Goal: Information Seeking & Learning: Learn about a topic

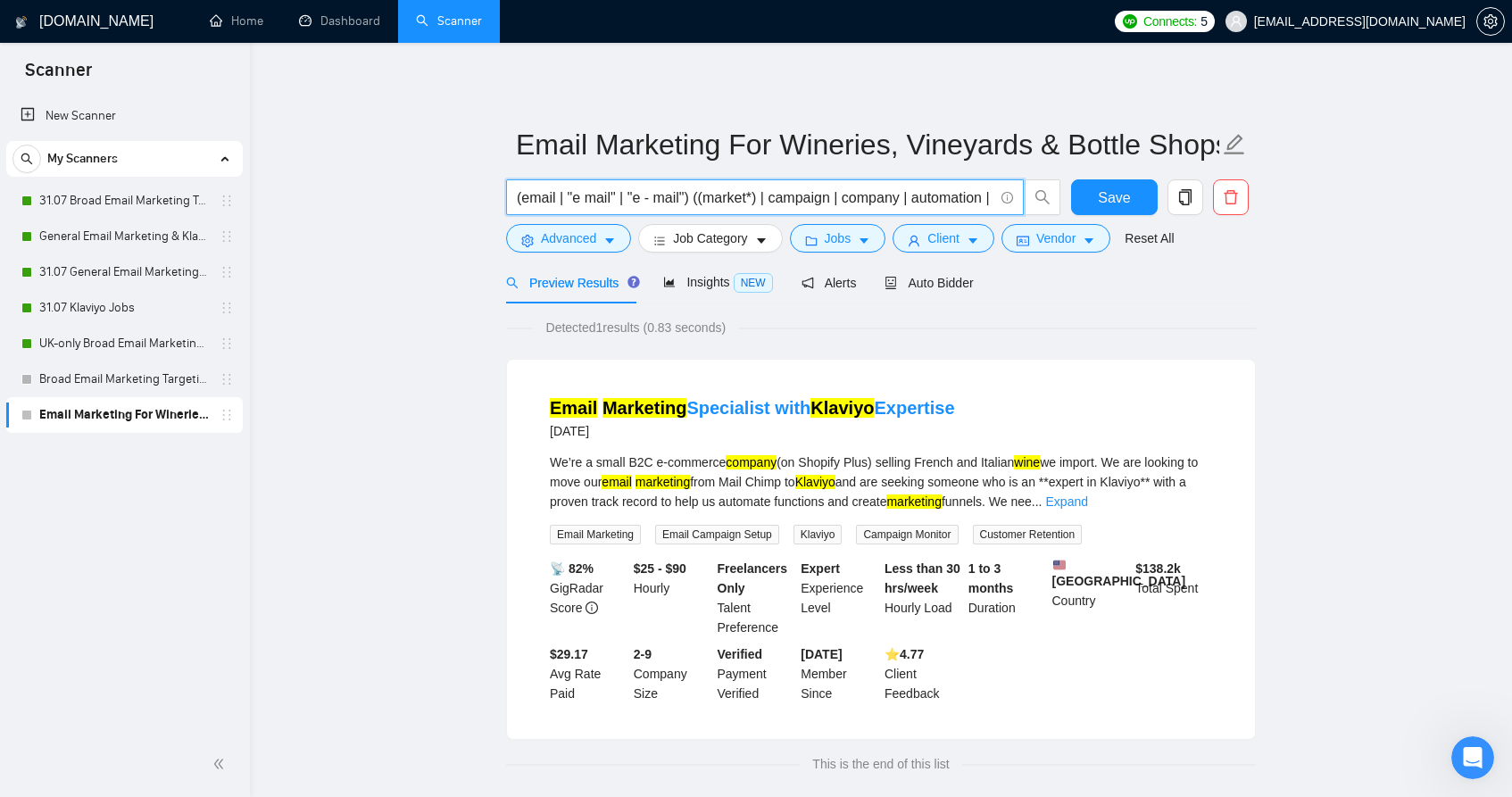
scroll to position [0, 1361]
click at [1399, 175] on main "Email Marketing For Wineries, Vineyards & Bottle Shops (email | "e mail" | "e -…" at bounding box center [881, 430] width 1205 height 717
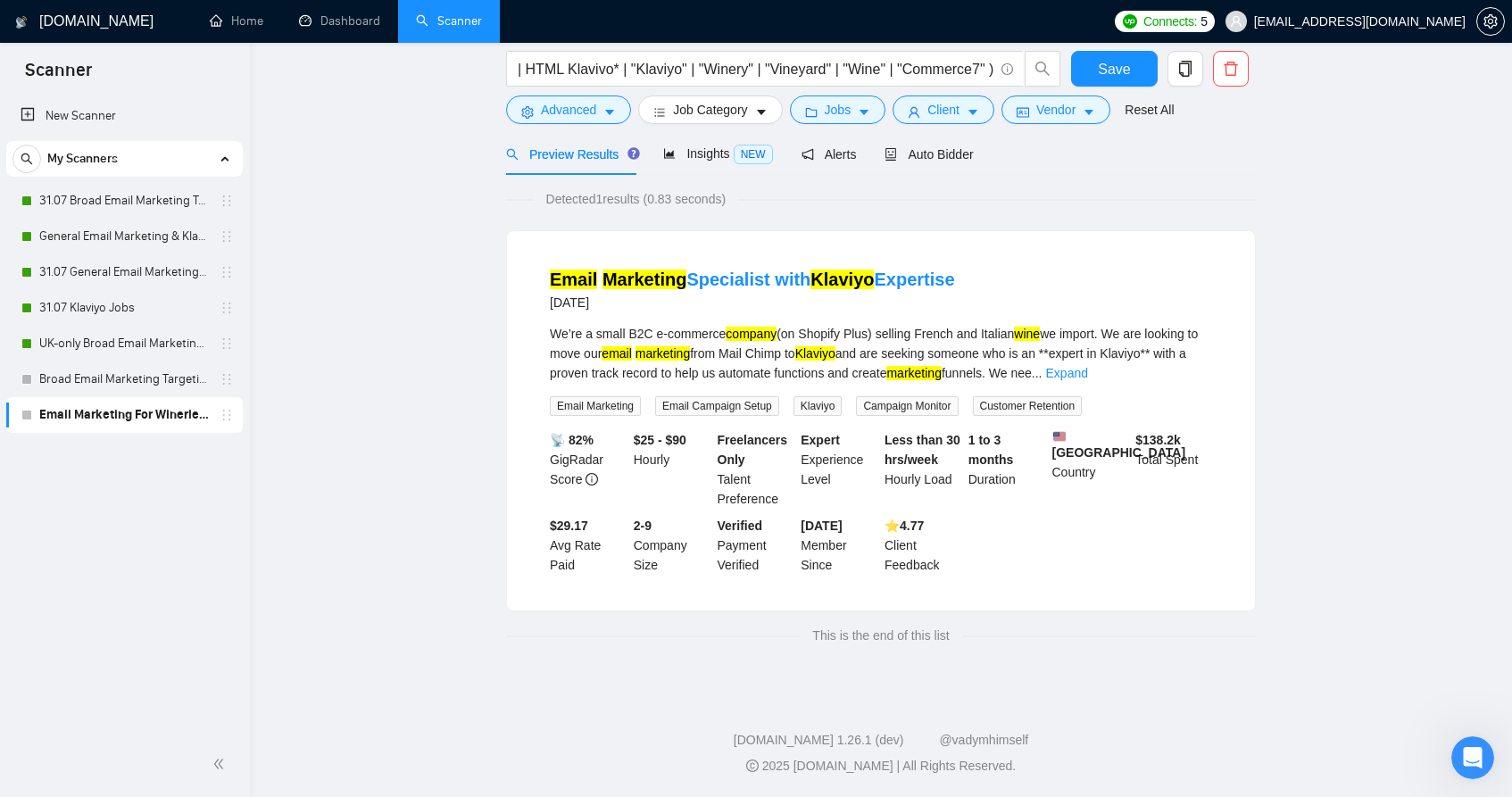
scroll to position [0, 0]
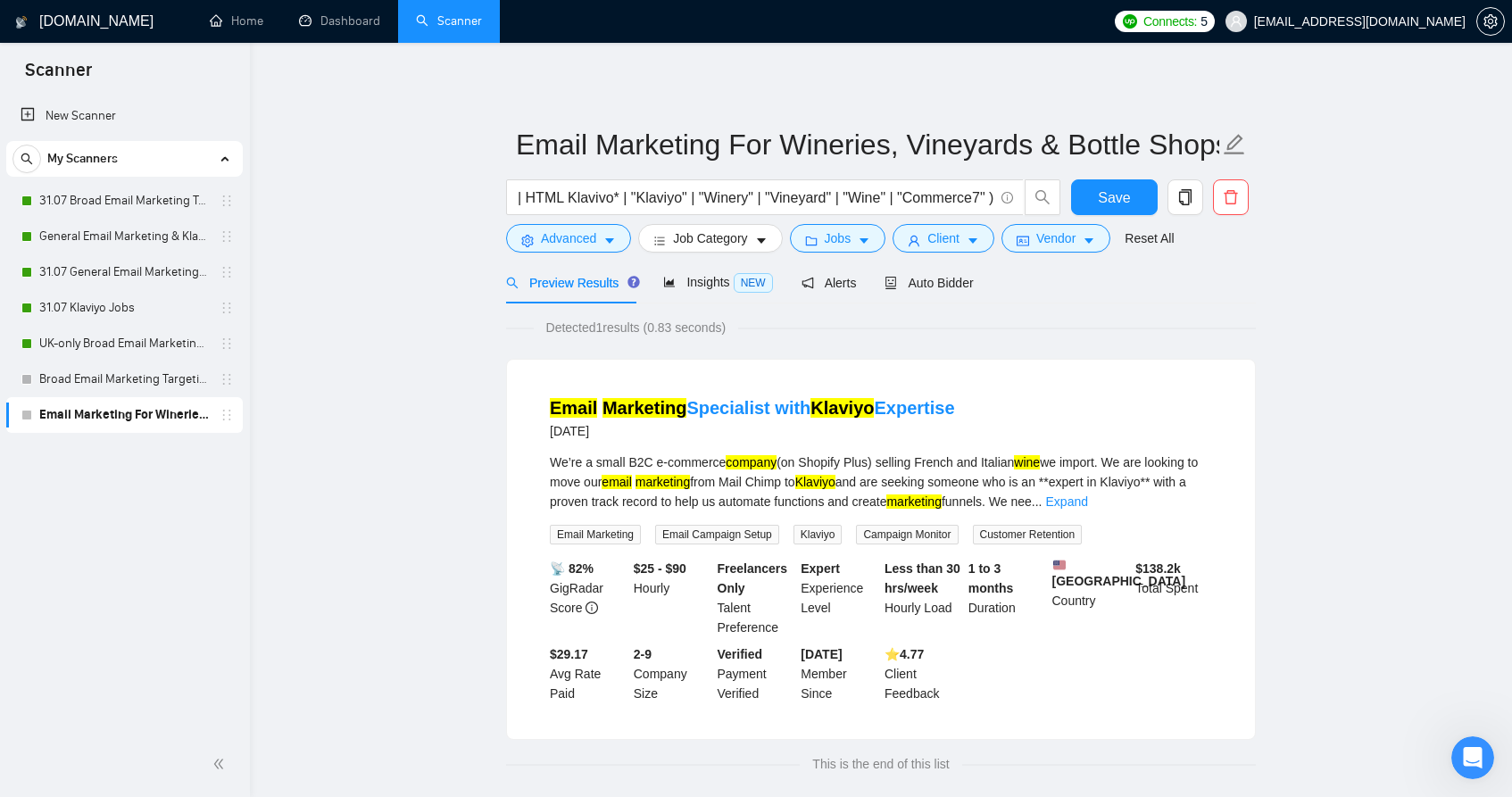
click at [1461, 338] on main "Email Marketing For Wineries, Vineyards & Bottle Shops (email | "e mail" | "e -…" at bounding box center [881, 430] width 1205 height 717
click at [1497, 20] on icon "setting" at bounding box center [1490, 21] width 13 height 14
click at [869, 196] on input "(email | "e mail" | "e - mail") ((market*) | campaign | company | automation | …" at bounding box center [754, 197] width 476 height 22
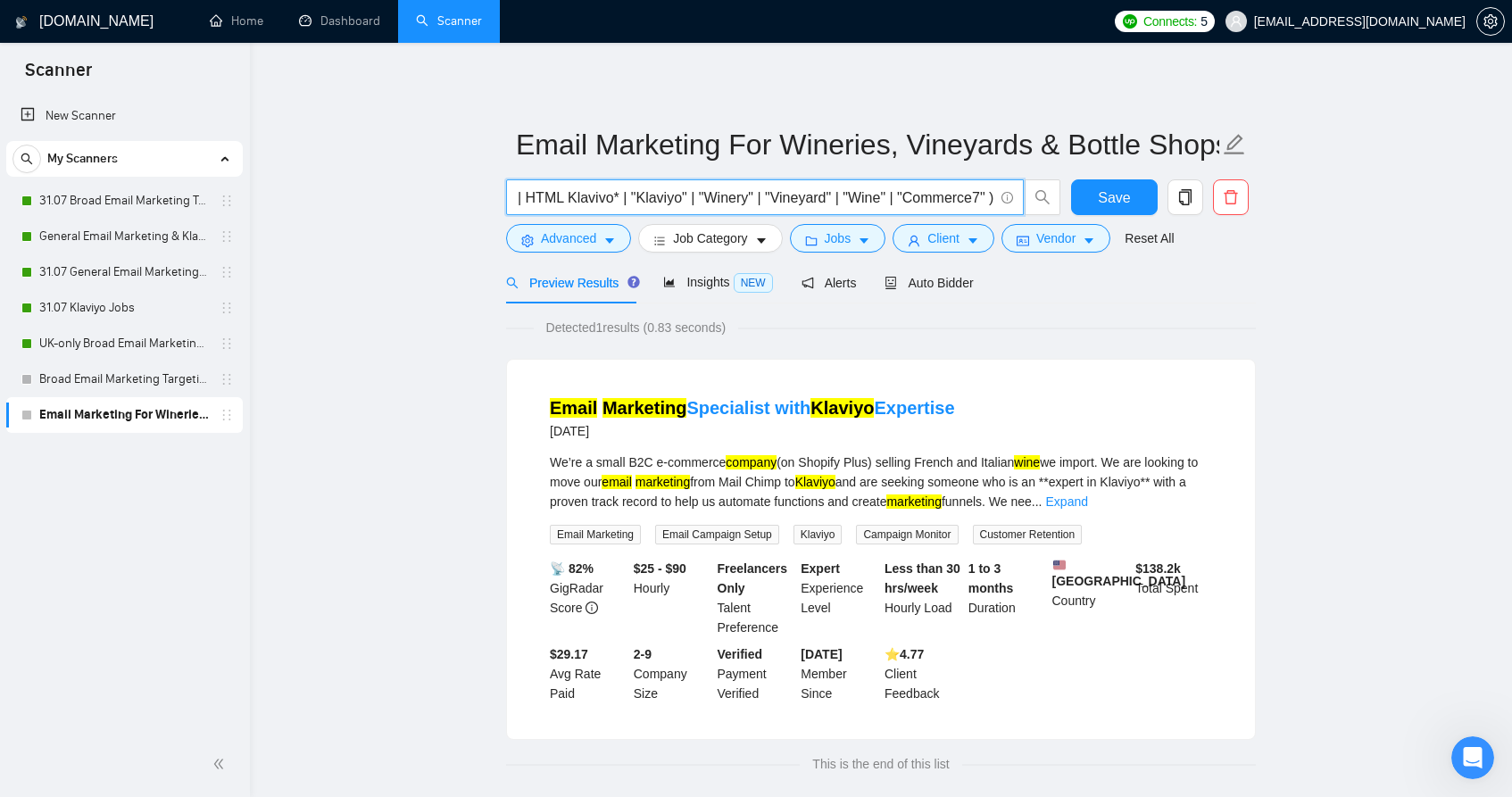
drag, startPoint x: 1420, startPoint y: 356, endPoint x: 1373, endPoint y: 382, distance: 53.7
click at [1421, 356] on main "Email Marketing For Wineries, Vineyards & Bottle Shops (email | "e mail" | "e -…" at bounding box center [881, 430] width 1205 height 717
click at [621, 204] on input "(email | "e mail" | "e - mail") ((market*) | campaign | company | automation | …" at bounding box center [754, 197] width 476 height 22
click at [620, 204] on input "(email | "e mail" | "e - mail") ((market*) | campaign | company | automation | …" at bounding box center [754, 197] width 476 height 22
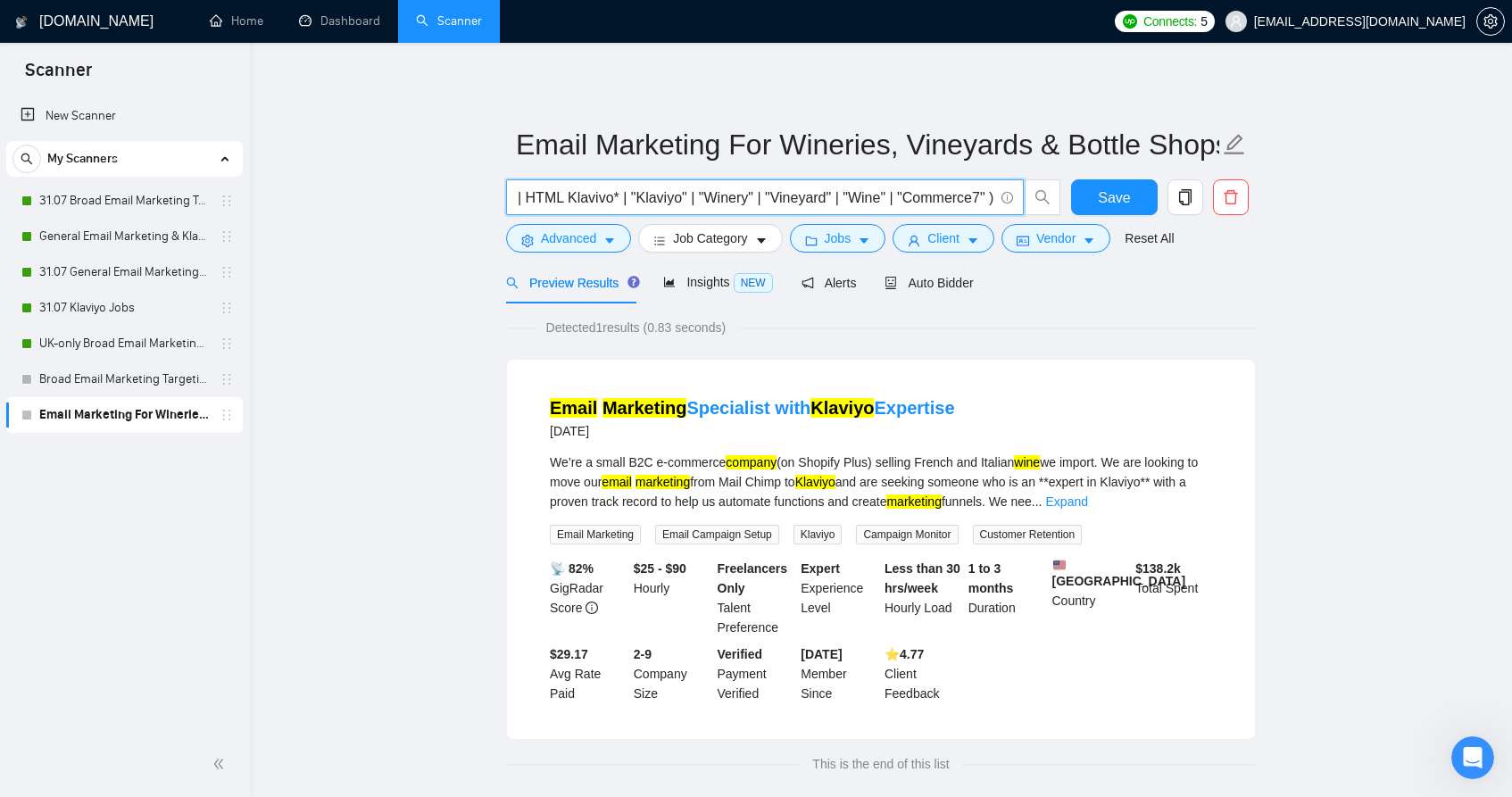
click at [1477, 304] on main "Email Marketing For Wineries, Vineyards & Bottle Shops (email | "e mail" | "e -…" at bounding box center [881, 430] width 1205 height 717
click at [1369, 296] on main "Email Marketing For Wineries, Vineyards & Bottle Shops (email | "e mail" | "e -…" at bounding box center [881, 430] width 1205 height 717
click at [970, 204] on input "(email | "e mail" | "e - mail") ((market*) | campaign | company | automation | …" at bounding box center [754, 197] width 476 height 22
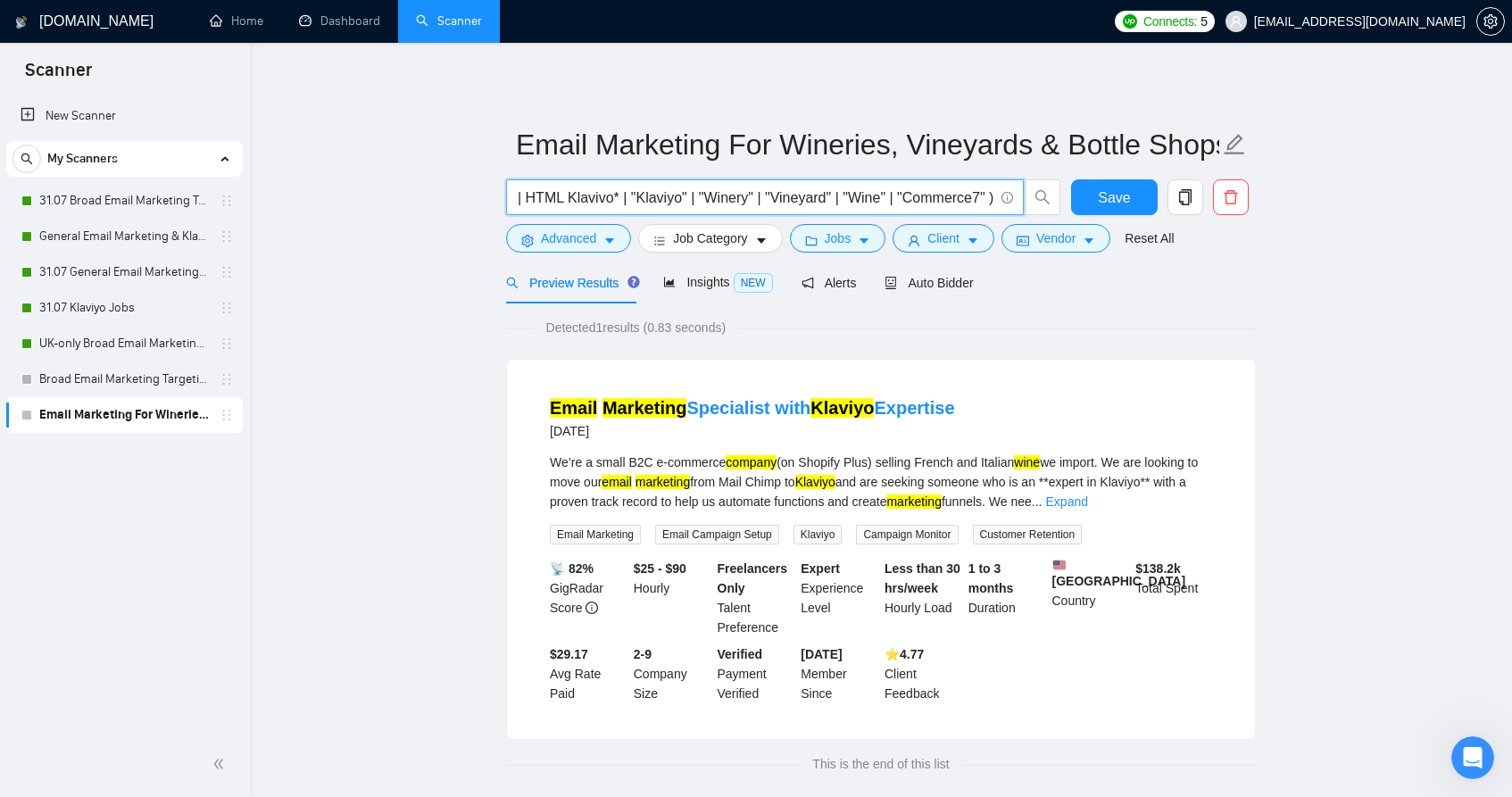
drag, startPoint x: 332, startPoint y: 457, endPoint x: 215, endPoint y: 439, distance: 118.4
click at [331, 457] on main "Email Marketing For Wineries, Vineyards & Bottle Shops (email | "e mail" | "e -…" at bounding box center [881, 430] width 1205 height 717
click at [778, 205] on input "(email | "e mail" | "e - mail") ((market*) | campaign | company | automation | …" at bounding box center [754, 197] width 476 height 22
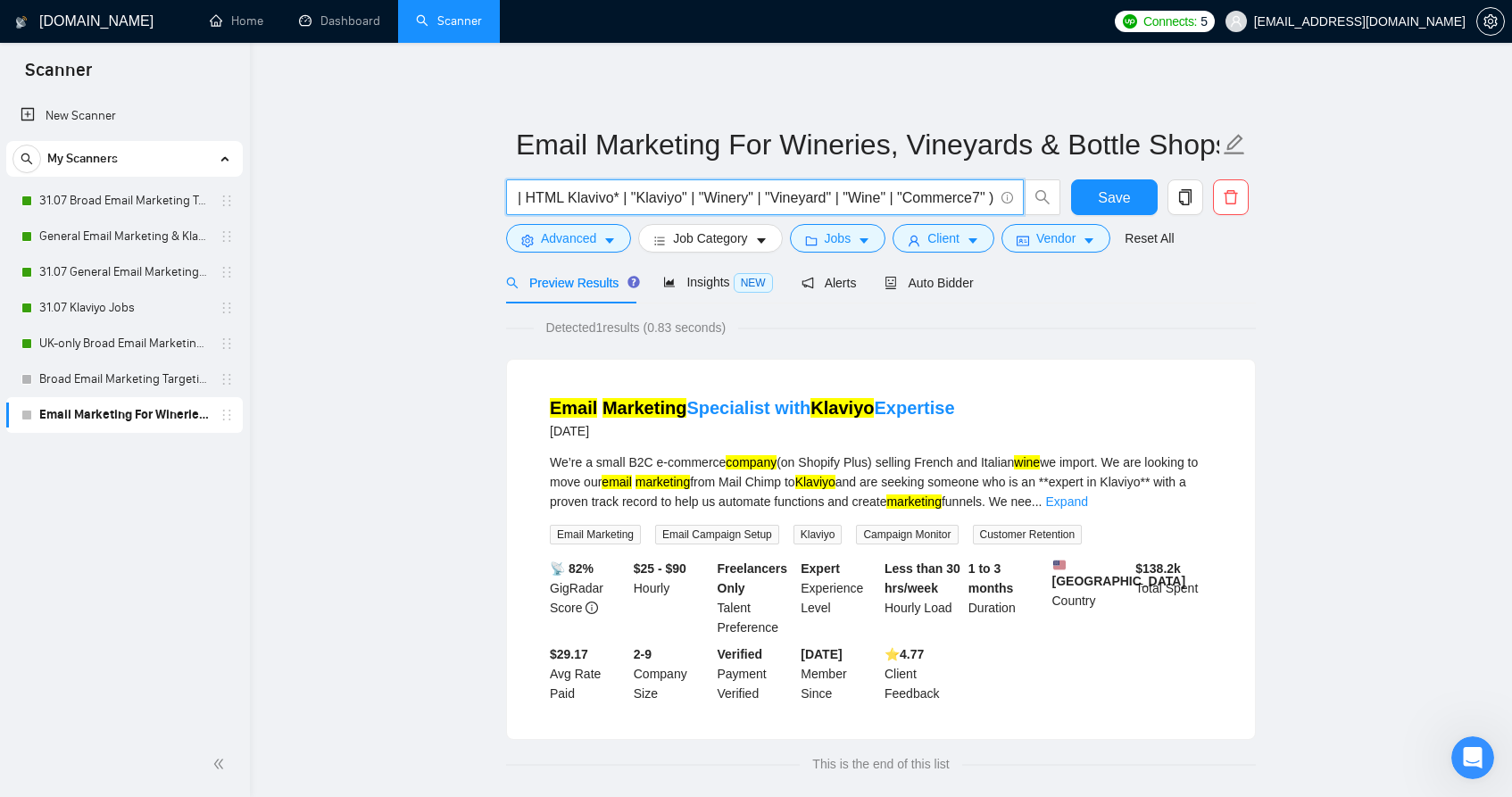
paste input "email | "e mail" | "e - mail") ((marketing | "email marketing" | campaign | aut…"
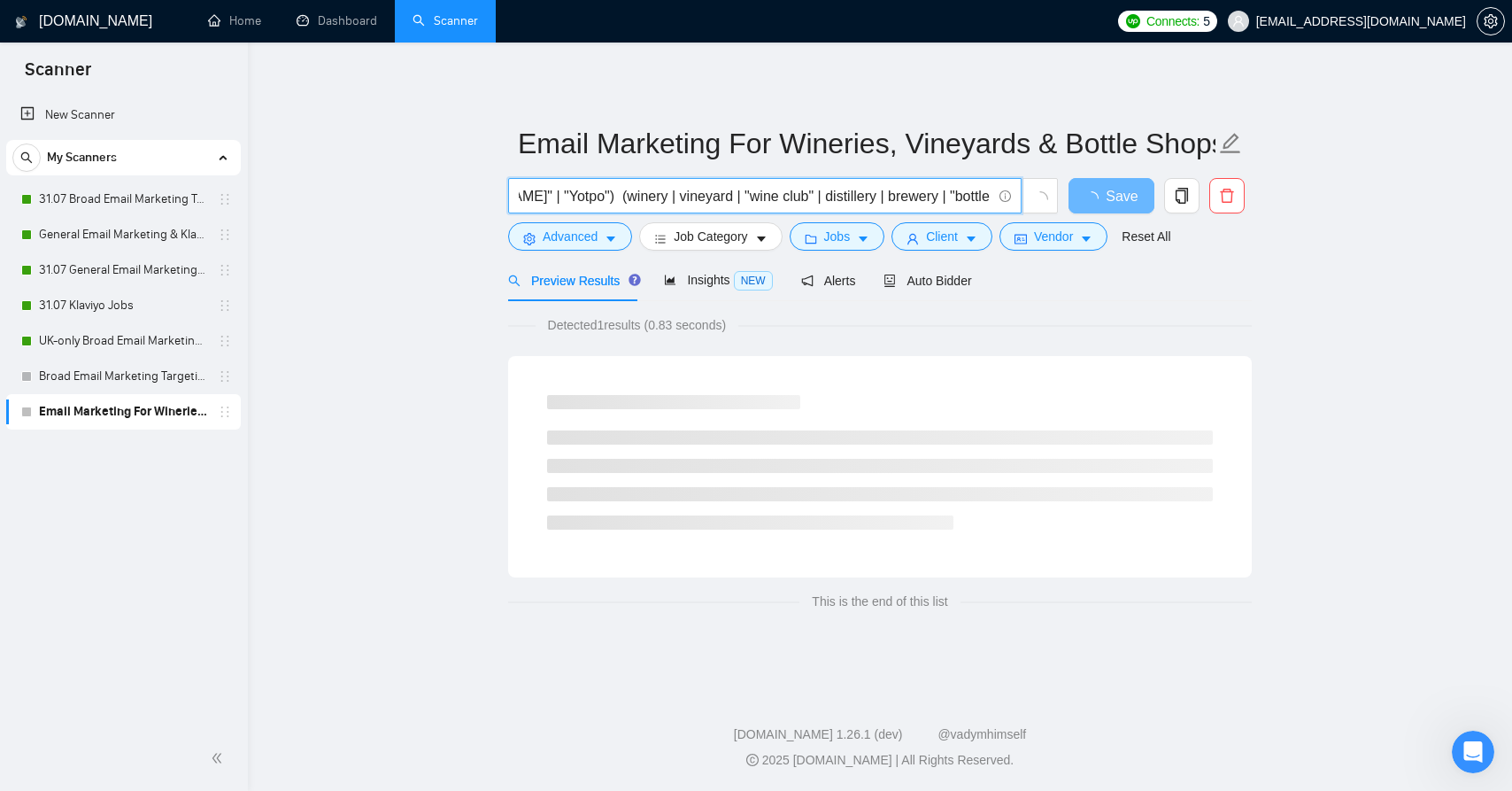
click at [912, 190] on input "email | "e mail" | "e - mail") ((marketing | "email marketing" | campaign | aut…" at bounding box center [754, 196] width 472 height 22
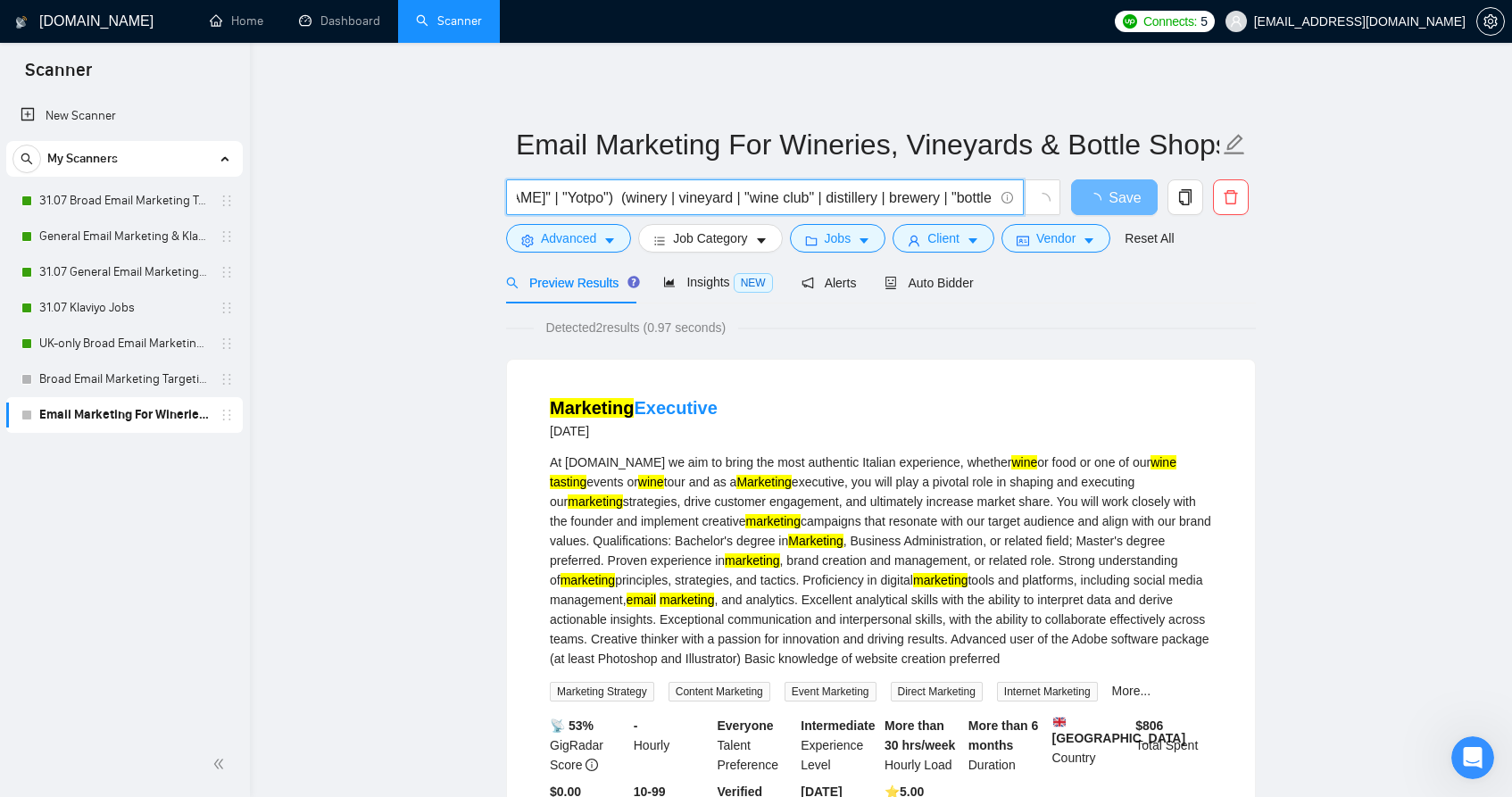
click at [920, 191] on input "email | "e mail" | "e - mail") ((marketing | "email marketing" | campaign | aut…" at bounding box center [754, 197] width 476 height 22
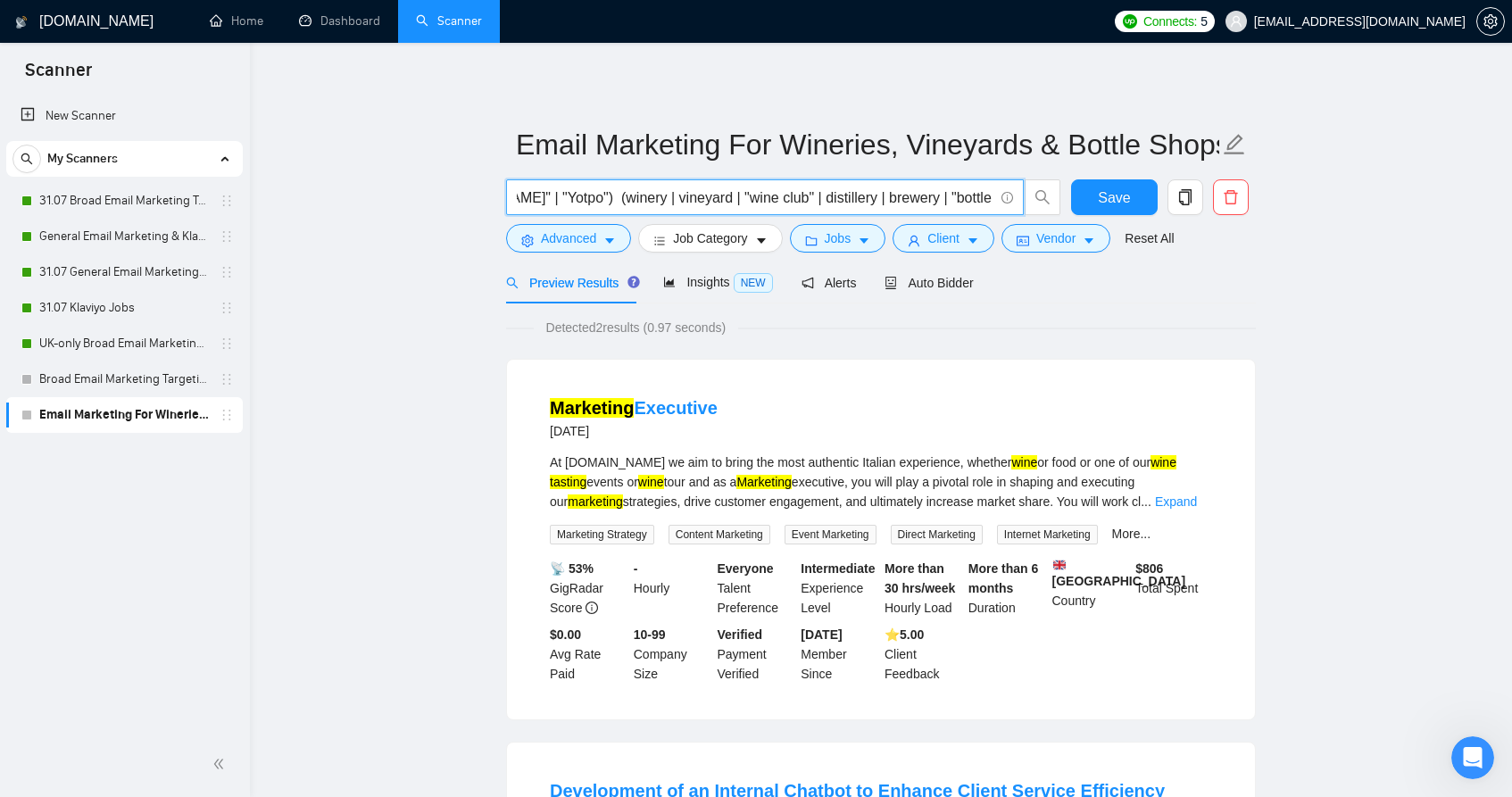
drag, startPoint x: 872, startPoint y: 204, endPoint x: 405, endPoint y: 212, distance: 467.1
click at [405, 212] on main "Email Marketing For Wineries, Vineyards & Bottle Shops email | "e mail" | "e - …" at bounding box center [881, 611] width 1205 height 1080
drag, startPoint x: 583, startPoint y: 197, endPoint x: 407, endPoint y: 186, distance: 176.3
click at [407, 186] on main "Email Marketing For Wineries, Vineyards & Bottle Shops email | "e mail" | "e - …" at bounding box center [881, 611] width 1205 height 1080
click at [662, 195] on input "email | "e mail" | "e - mail") ((marketing | "email marketing" | campaign | aut…" at bounding box center [754, 197] width 476 height 22
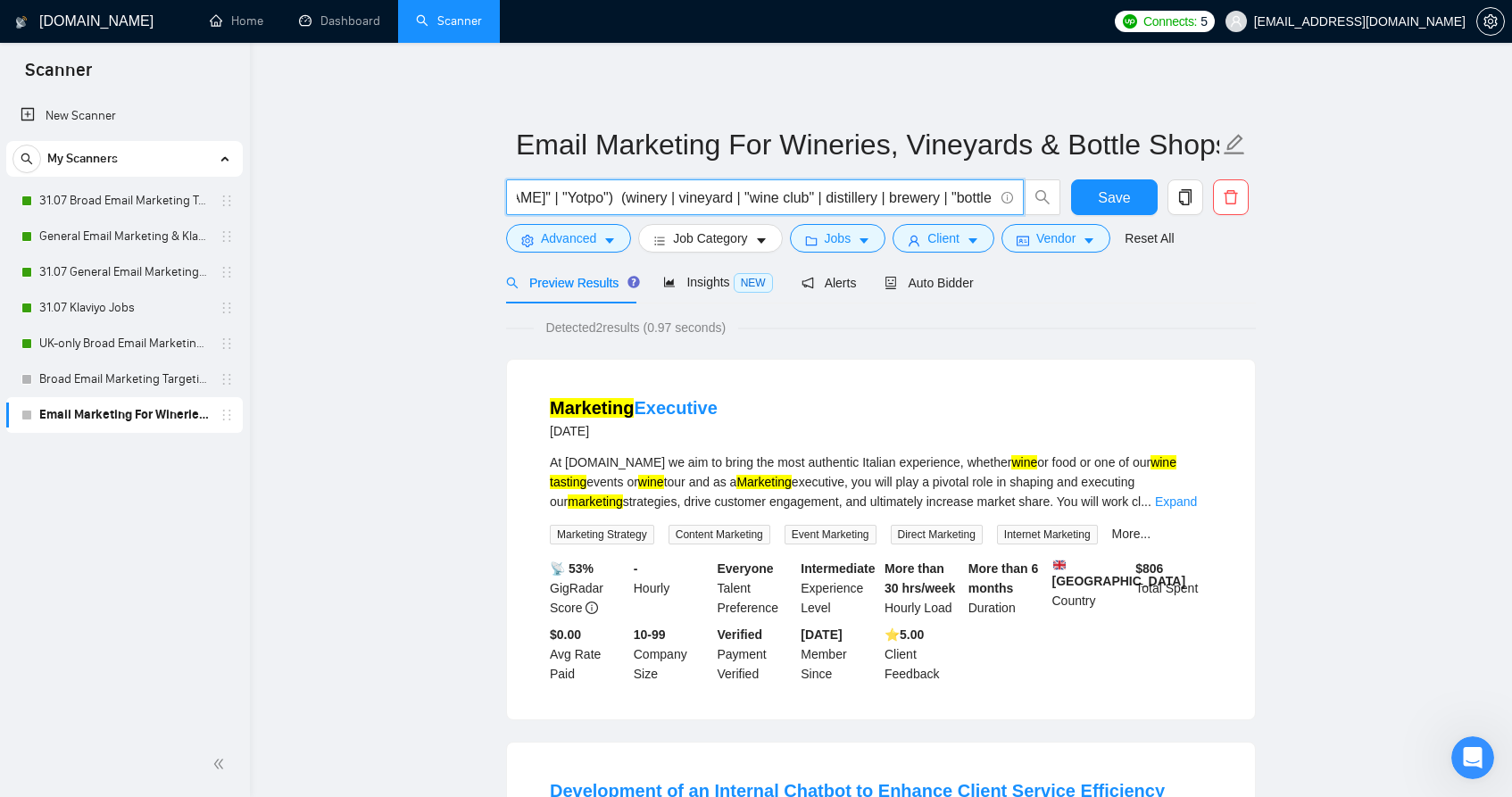
type input "email | "e mail" | "e - mail") ((marketing | "email marketing" | campaign | aut…"
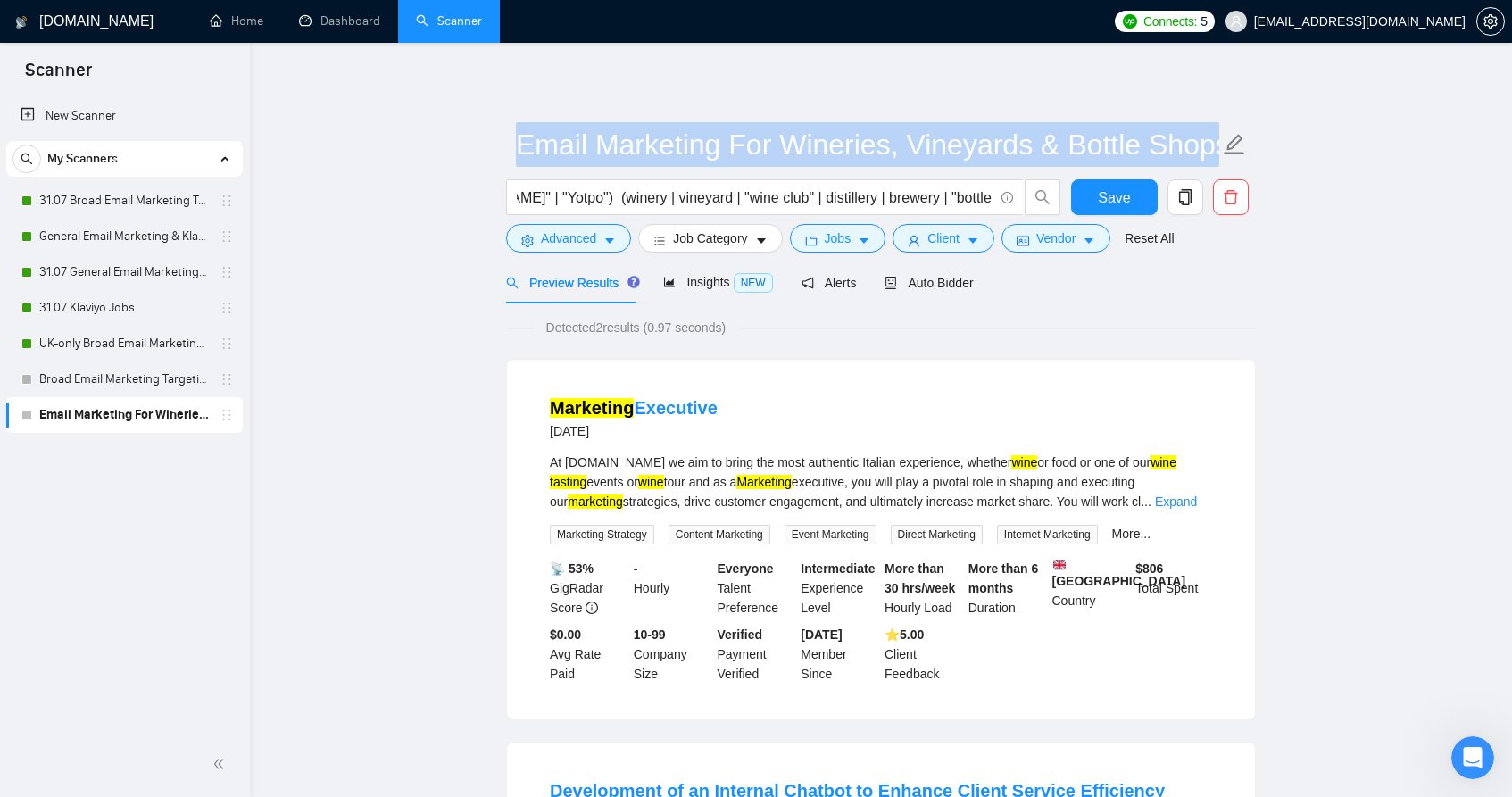
drag, startPoint x: 615, startPoint y: 185, endPoint x: 456, endPoint y: 191, distance: 159.1
click at [454, 191] on main "Email Marketing For Wineries, Vineyards & Bottle Shops email | "e mail" | "e - …" at bounding box center [881, 611] width 1205 height 1080
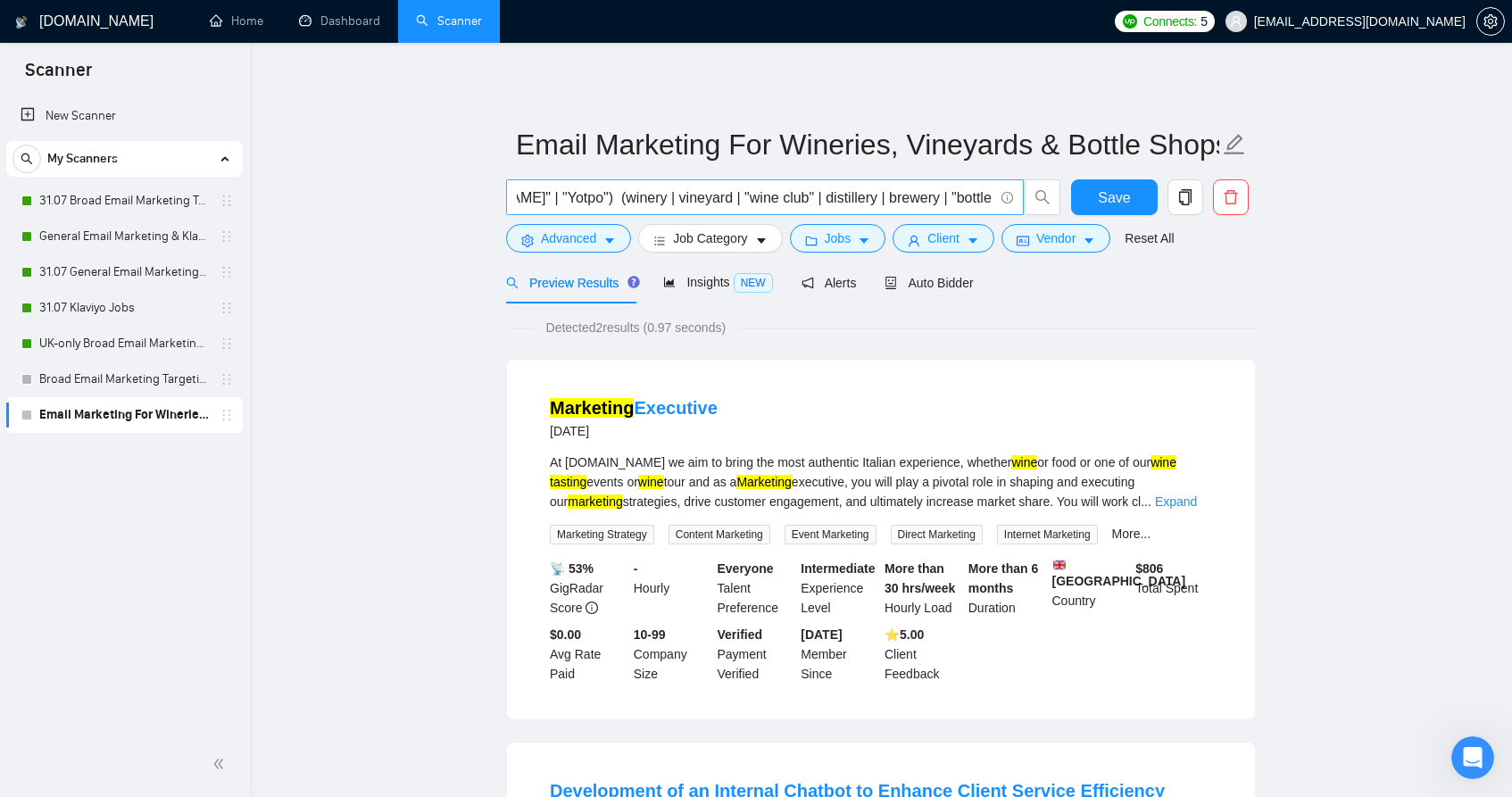
click at [607, 202] on input "email | "e mail" | "e - mail") ((marketing | "email marketing" | campaign | aut…" at bounding box center [754, 197] width 476 height 22
drag, startPoint x: 595, startPoint y: 200, endPoint x: 432, endPoint y: 198, distance: 163.0
click at [432, 198] on main "Email Marketing For Wineries, Vineyards & Bottle Shops email | "e mail" | "e - …" at bounding box center [881, 611] width 1205 height 1080
click at [688, 204] on input "email | "e mail" | "e - mail") ((marketing | "email marketing" | campaign | aut…" at bounding box center [754, 197] width 476 height 22
drag, startPoint x: 903, startPoint y: 203, endPoint x: 1154, endPoint y: 218, distance: 251.4
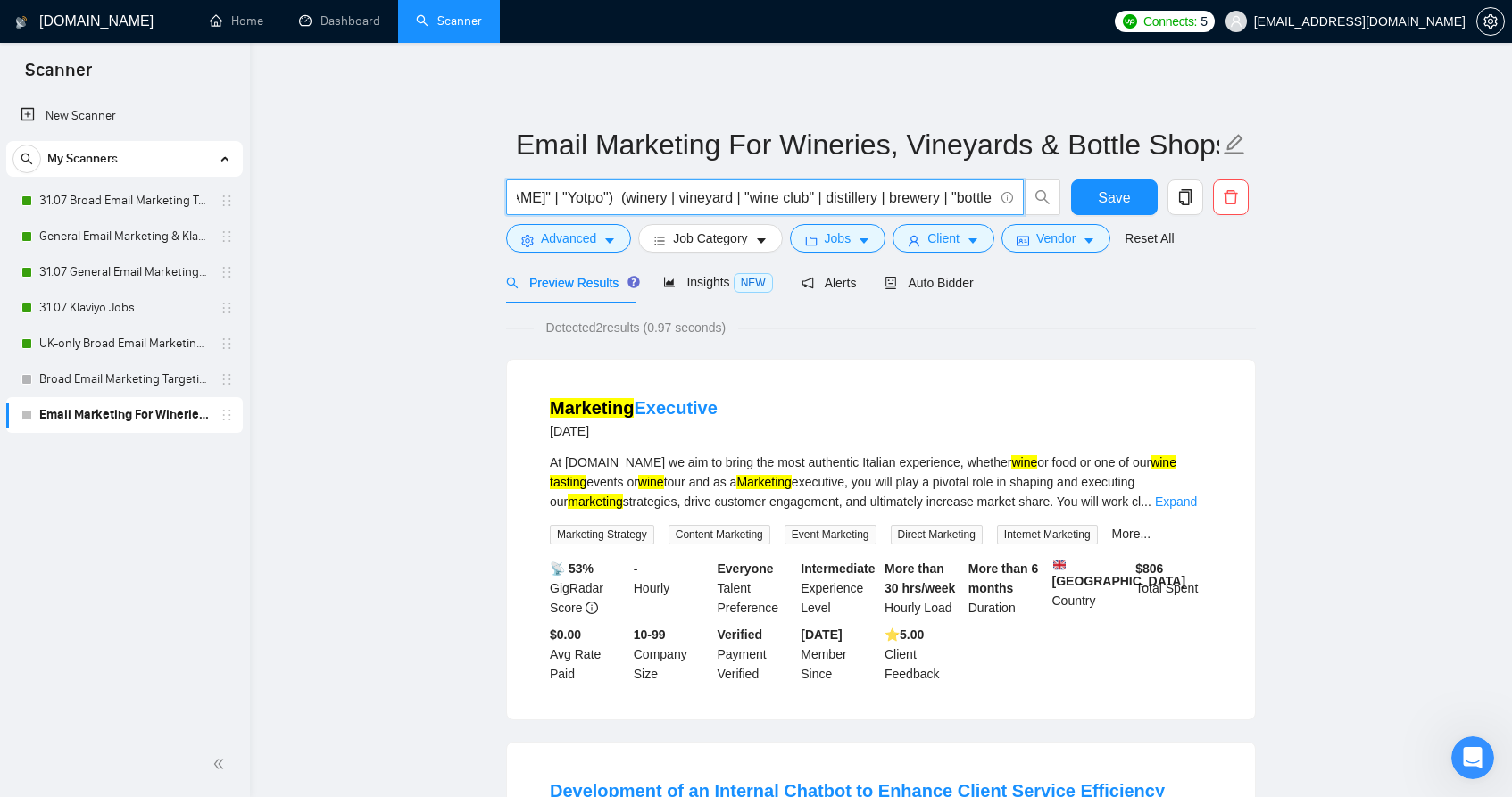
click at [1281, 208] on main "Email Marketing For Wineries, Vineyards & Bottle Shops email | "e mail" | "e - …" at bounding box center [881, 611] width 1205 height 1080
click at [892, 203] on input "email | "e mail" | "e - mail") ((marketing | "email marketing" | campaign | aut…" at bounding box center [754, 197] width 476 height 22
click at [1131, 196] on button "Save" at bounding box center [1114, 197] width 87 height 36
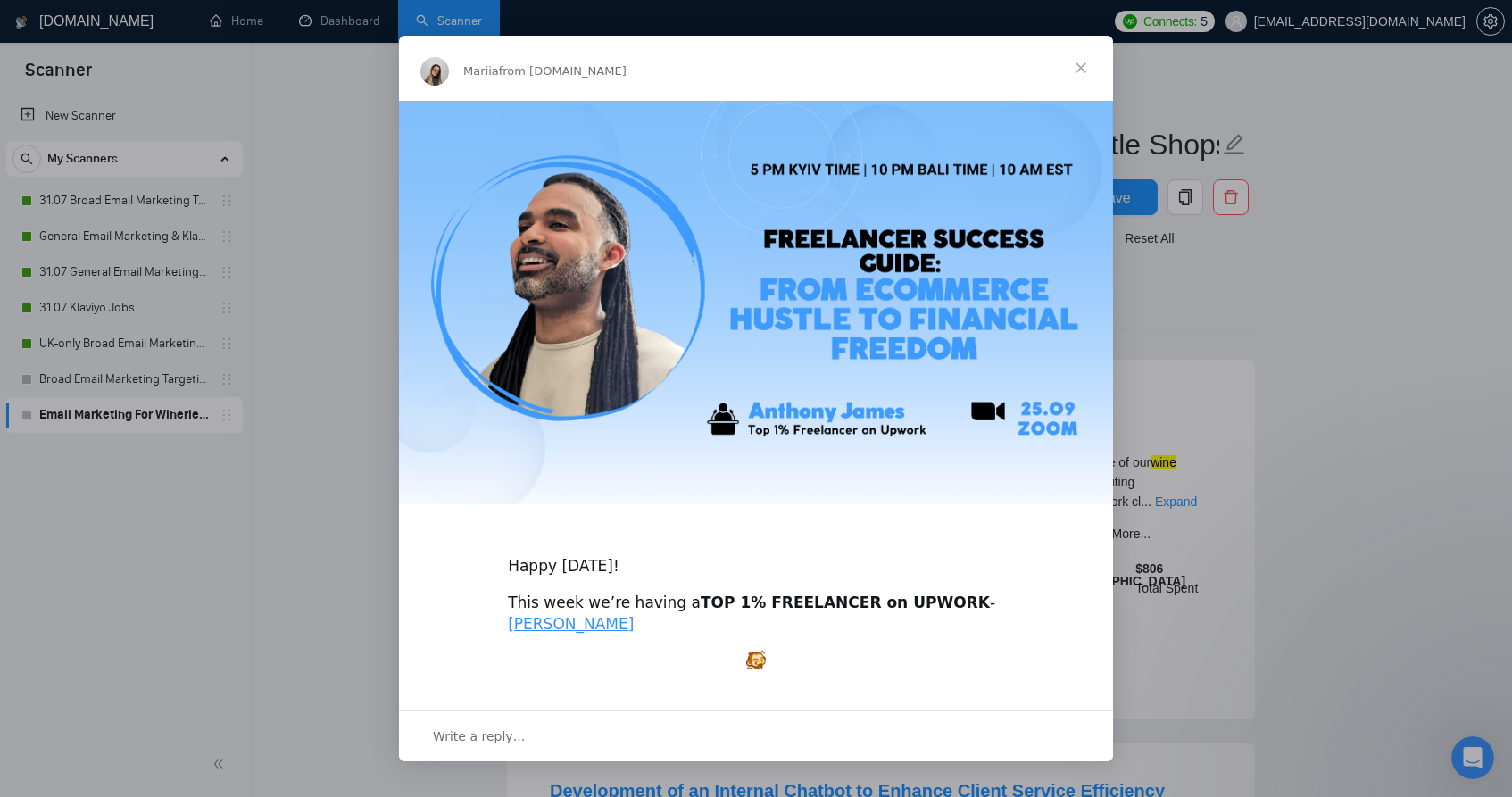
click at [1084, 60] on span "Close" at bounding box center [1081, 68] width 64 height 64
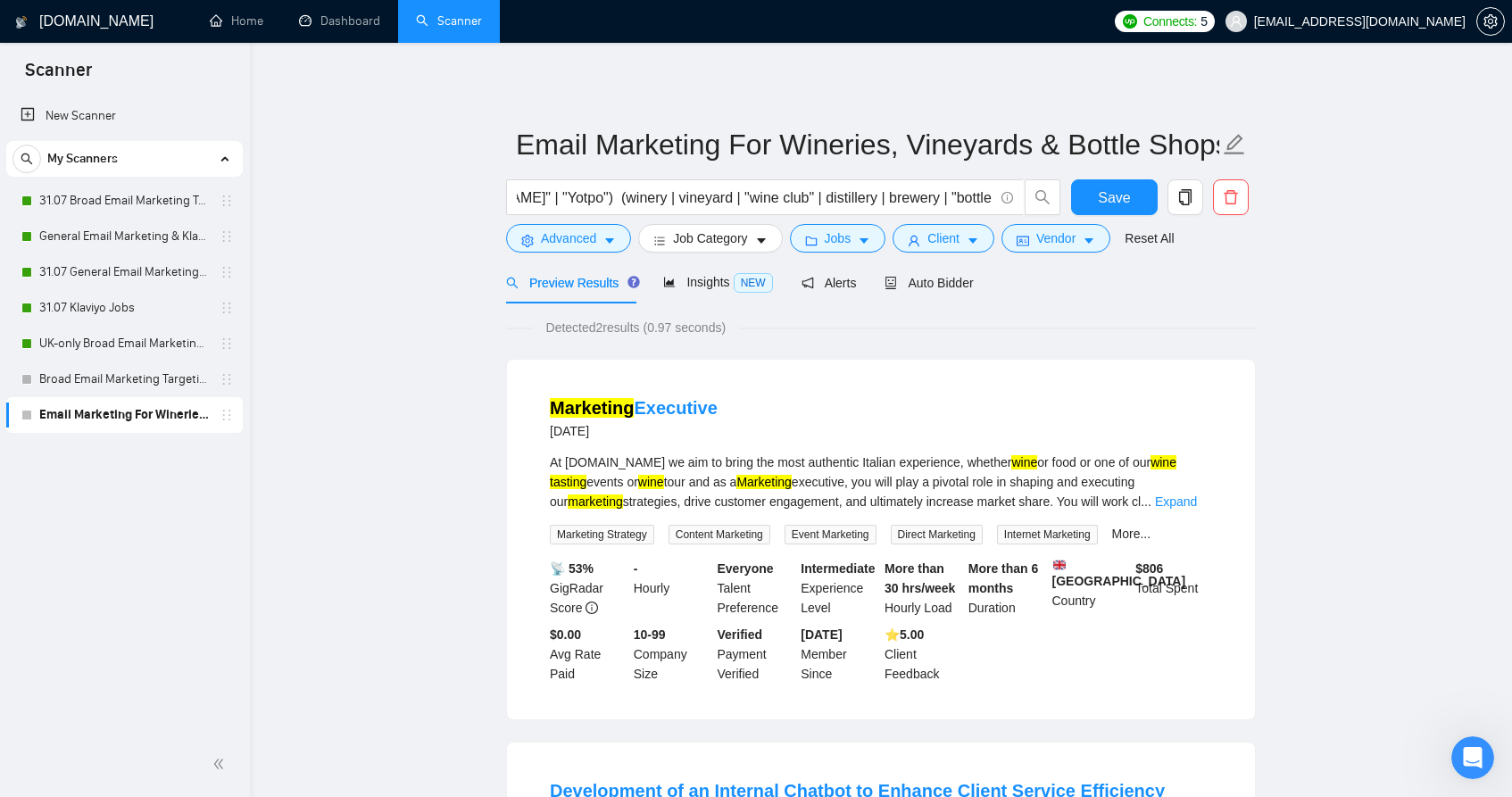
click at [1456, 287] on main "Email Marketing For Wineries, Vineyards & Bottle Shops email | "e mail" | "e - …" at bounding box center [881, 611] width 1205 height 1080
drag, startPoint x: 375, startPoint y: 428, endPoint x: 387, endPoint y: 428, distance: 12.0
click at [376, 428] on main "Email Marketing For Wineries, Vineyards & Bottle Shops email | "e mail" | "e - …" at bounding box center [881, 611] width 1205 height 1080
click at [616, 244] on icon "caret-down" at bounding box center [609, 241] width 13 height 13
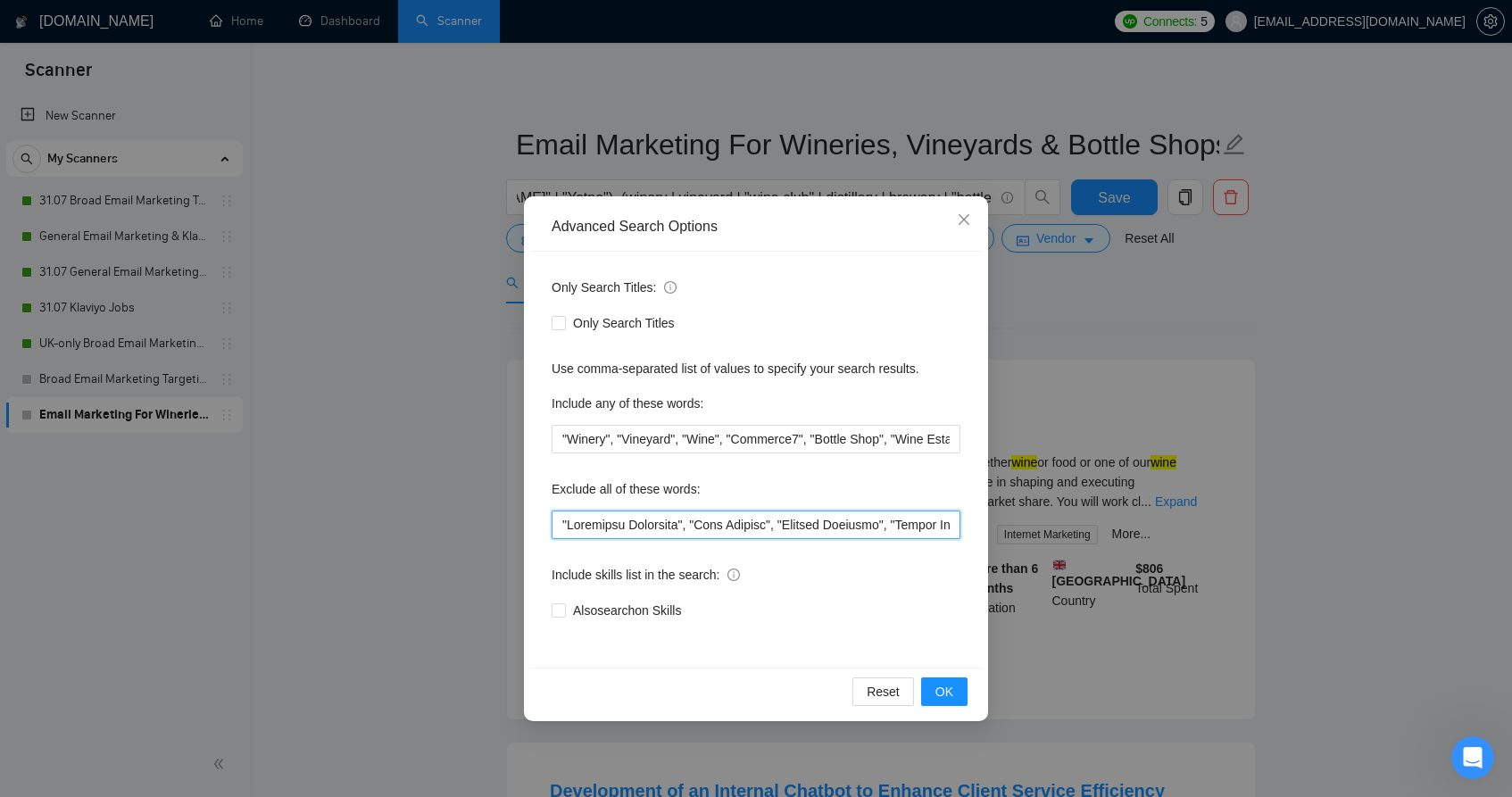
click at [574, 524] on input "text" at bounding box center [756, 524] width 409 height 29
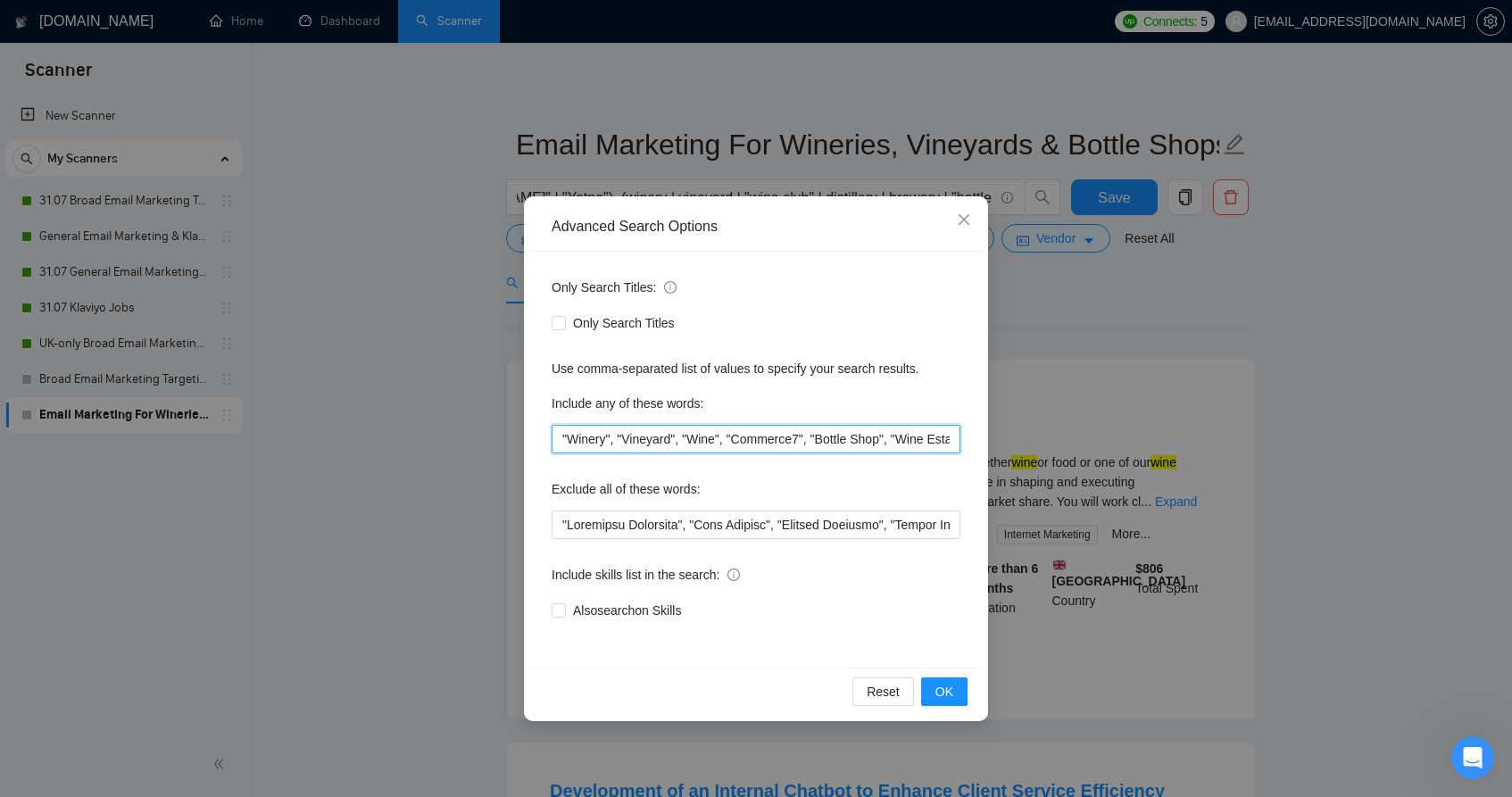
click at [616, 442] on input ""Winery", "Vineyard", "Wine", "Commerce7", "Bottle Shop", "Wine Estate"" at bounding box center [756, 440] width 409 height 29
click at [954, 684] on button "OK" at bounding box center [945, 692] width 46 height 29
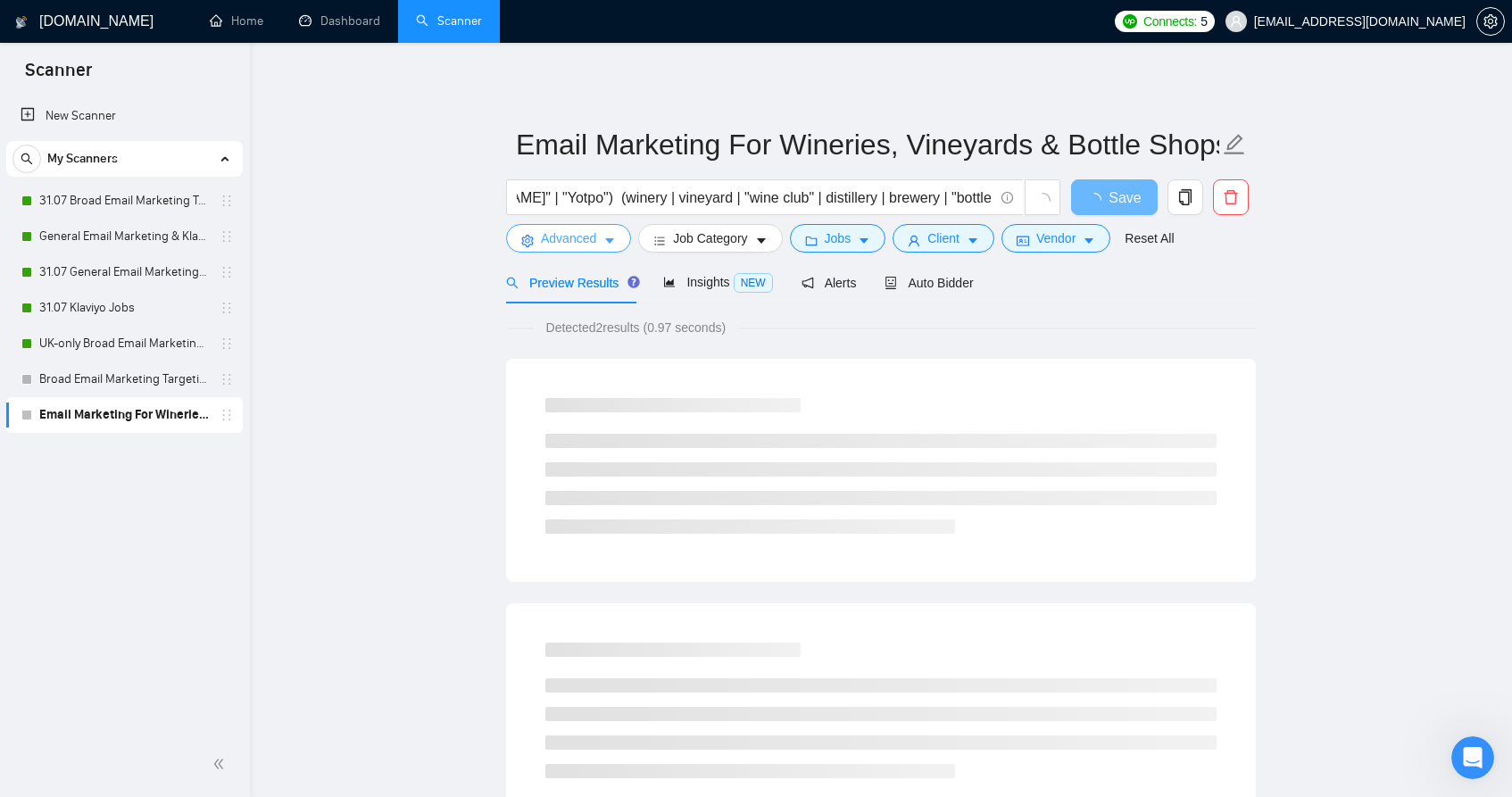
click at [584, 240] on span "Advanced" at bounding box center [568, 239] width 55 height 20
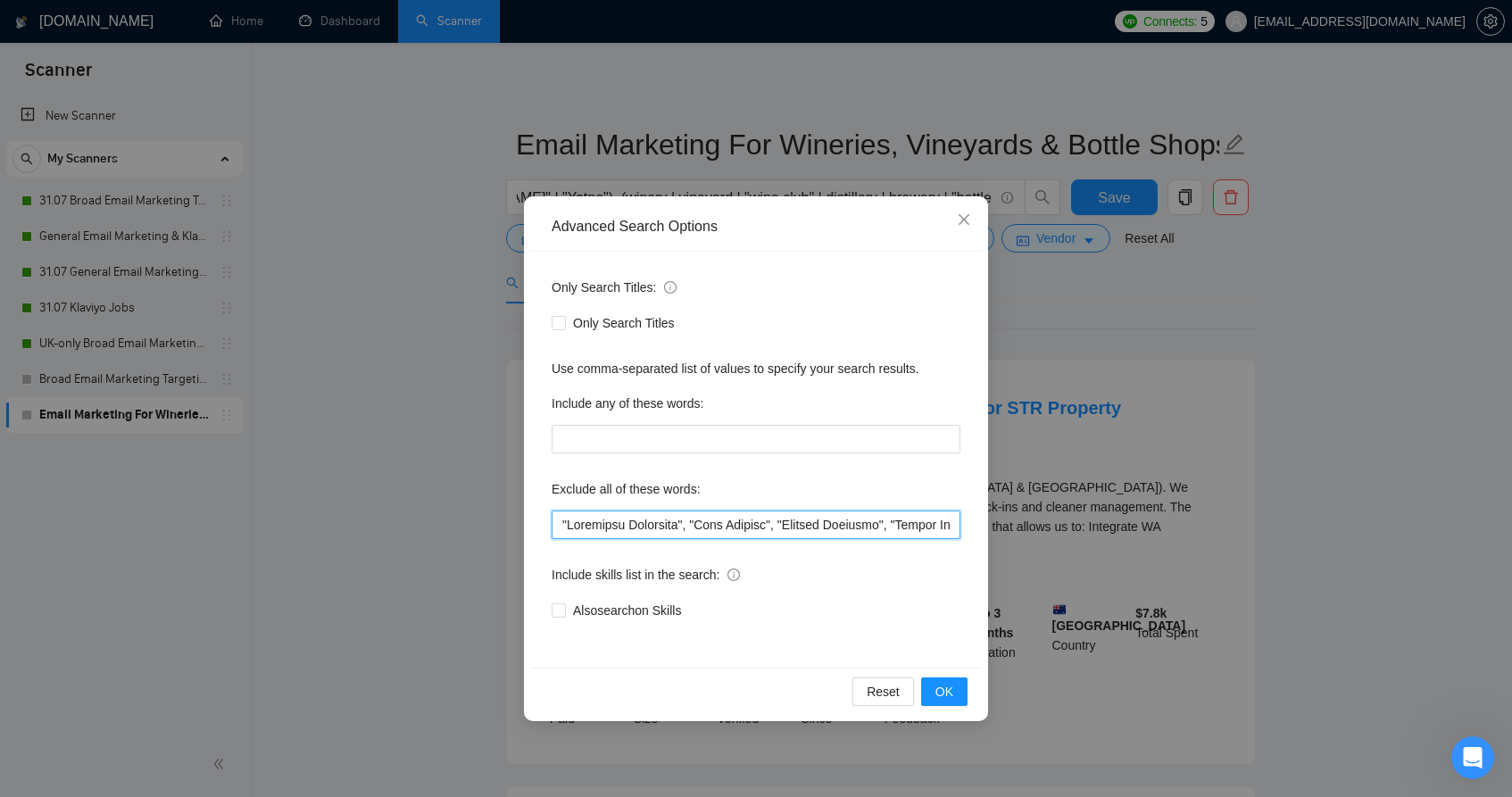
click at [734, 528] on input "text" at bounding box center [756, 524] width 409 height 29
click at [1306, 315] on div "Advanced Search Options Only Search Titles: Only Search Titles Use comma-separa…" at bounding box center [756, 398] width 1512 height 797
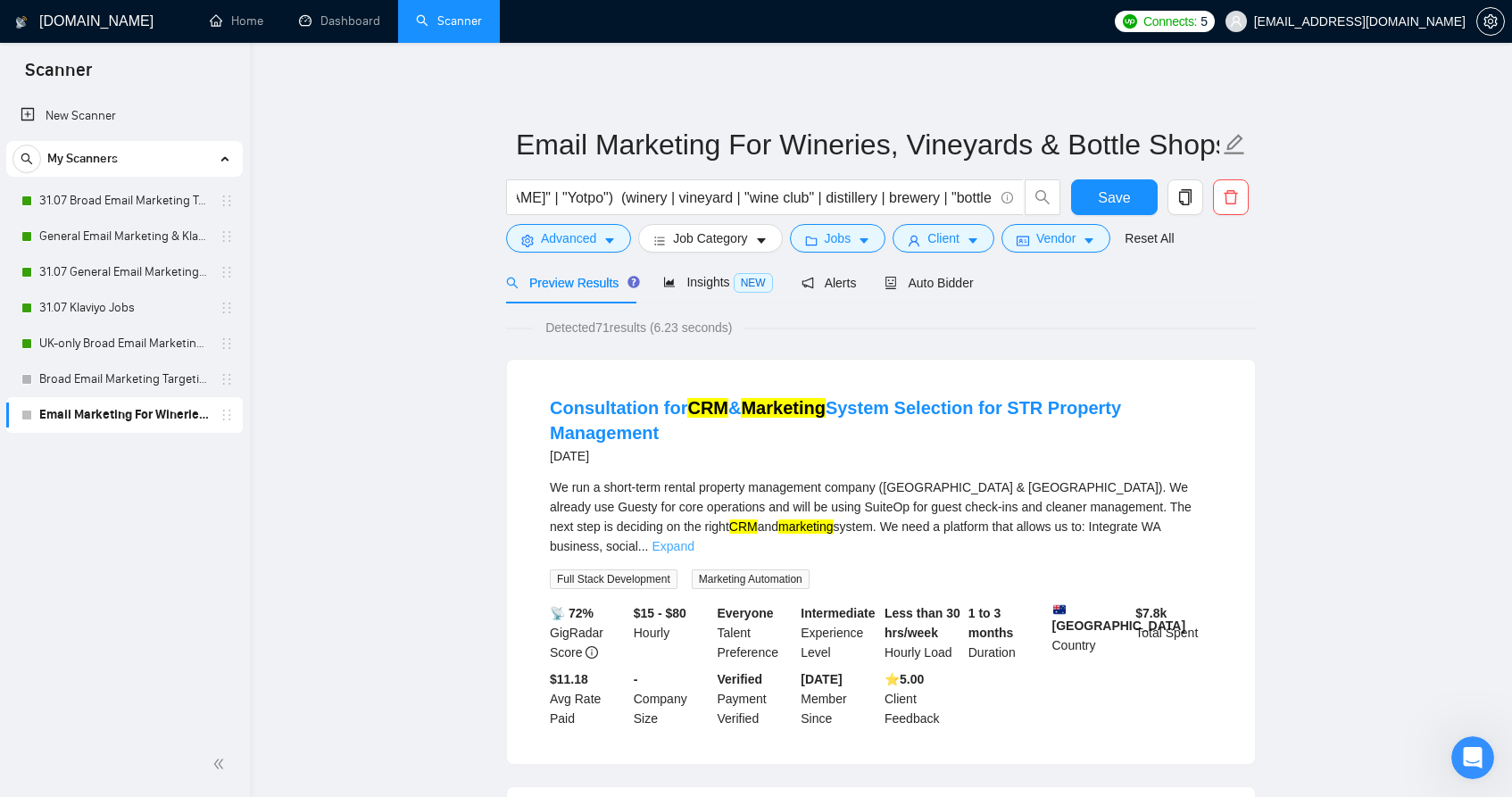
click at [694, 539] on link "Expand" at bounding box center [673, 546] width 42 height 14
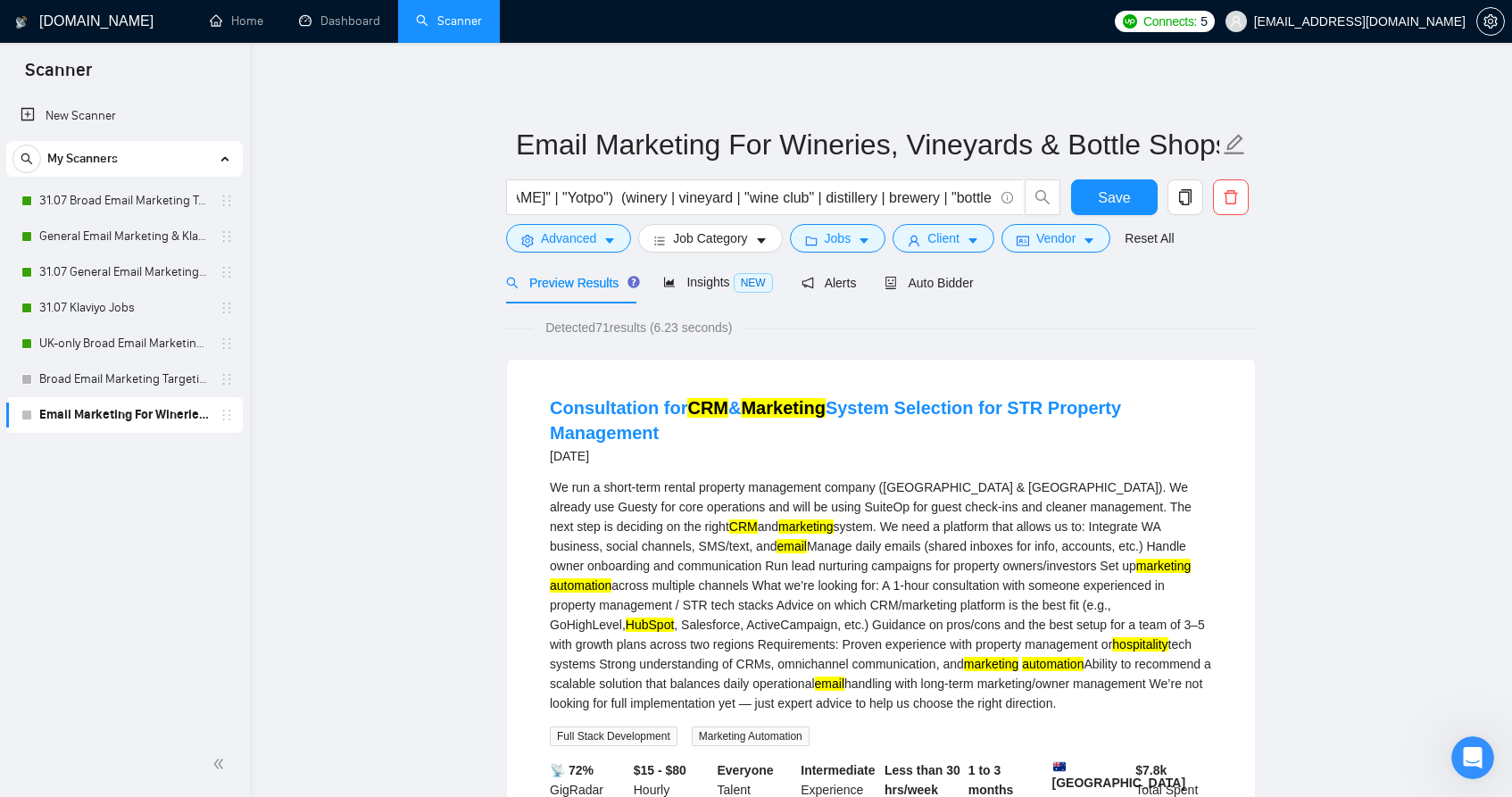
drag, startPoint x: 1465, startPoint y: 198, endPoint x: 1417, endPoint y: 239, distance: 63.1
click at [620, 245] on button "Advanced" at bounding box center [568, 239] width 125 height 29
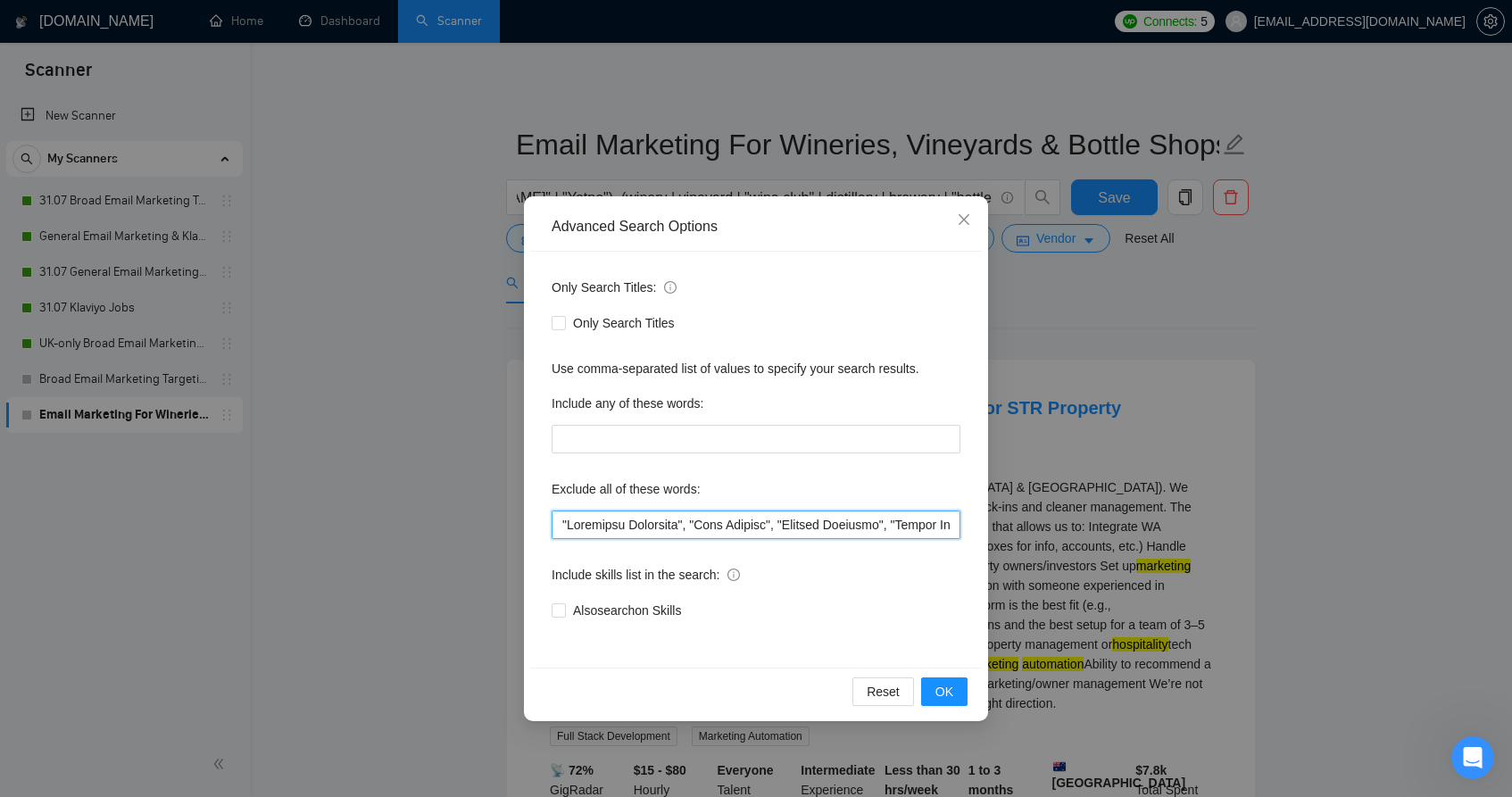
click at [659, 533] on input "text" at bounding box center [756, 524] width 409 height 29
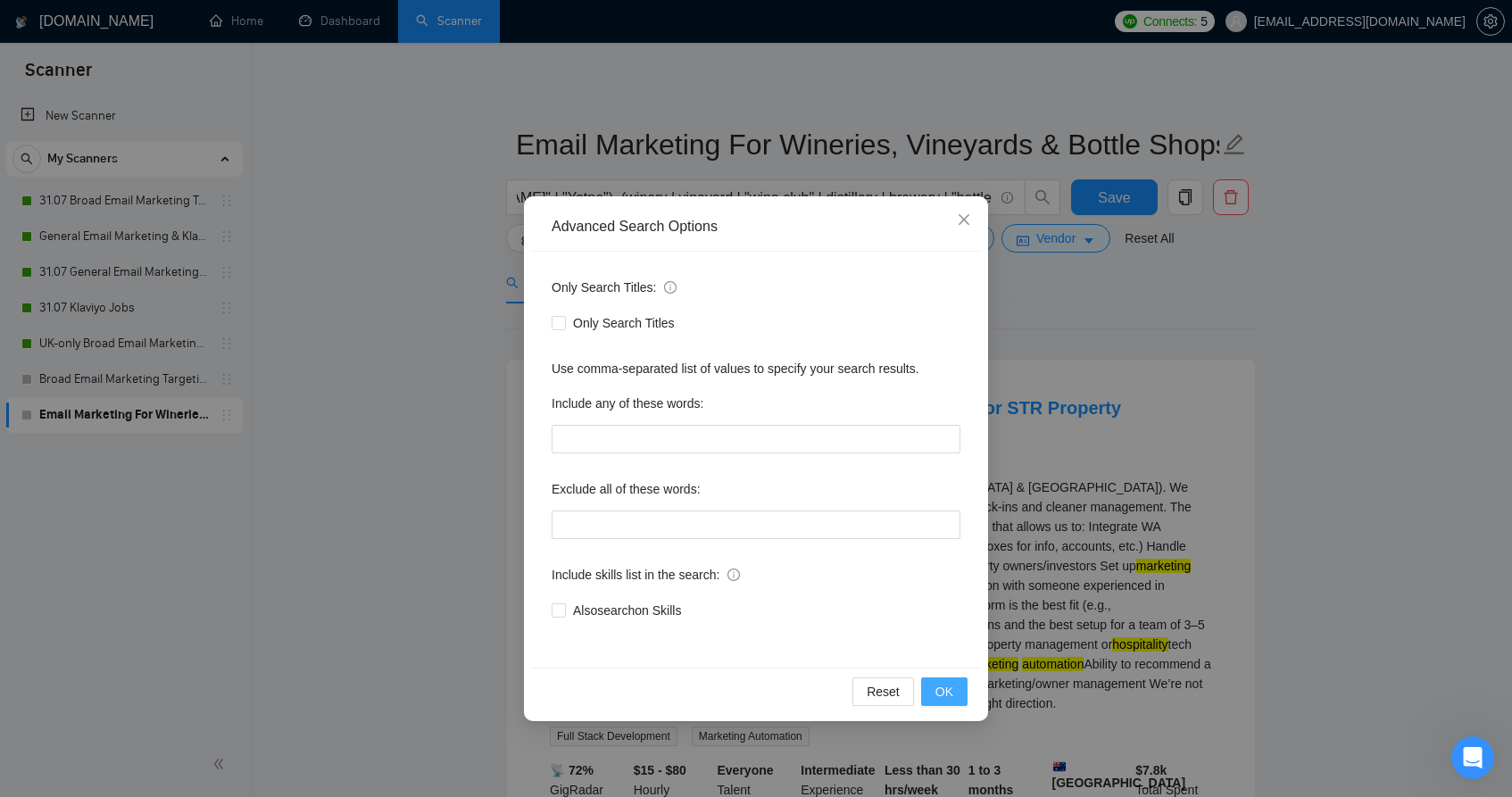
click at [955, 687] on button "OK" at bounding box center [945, 692] width 46 height 29
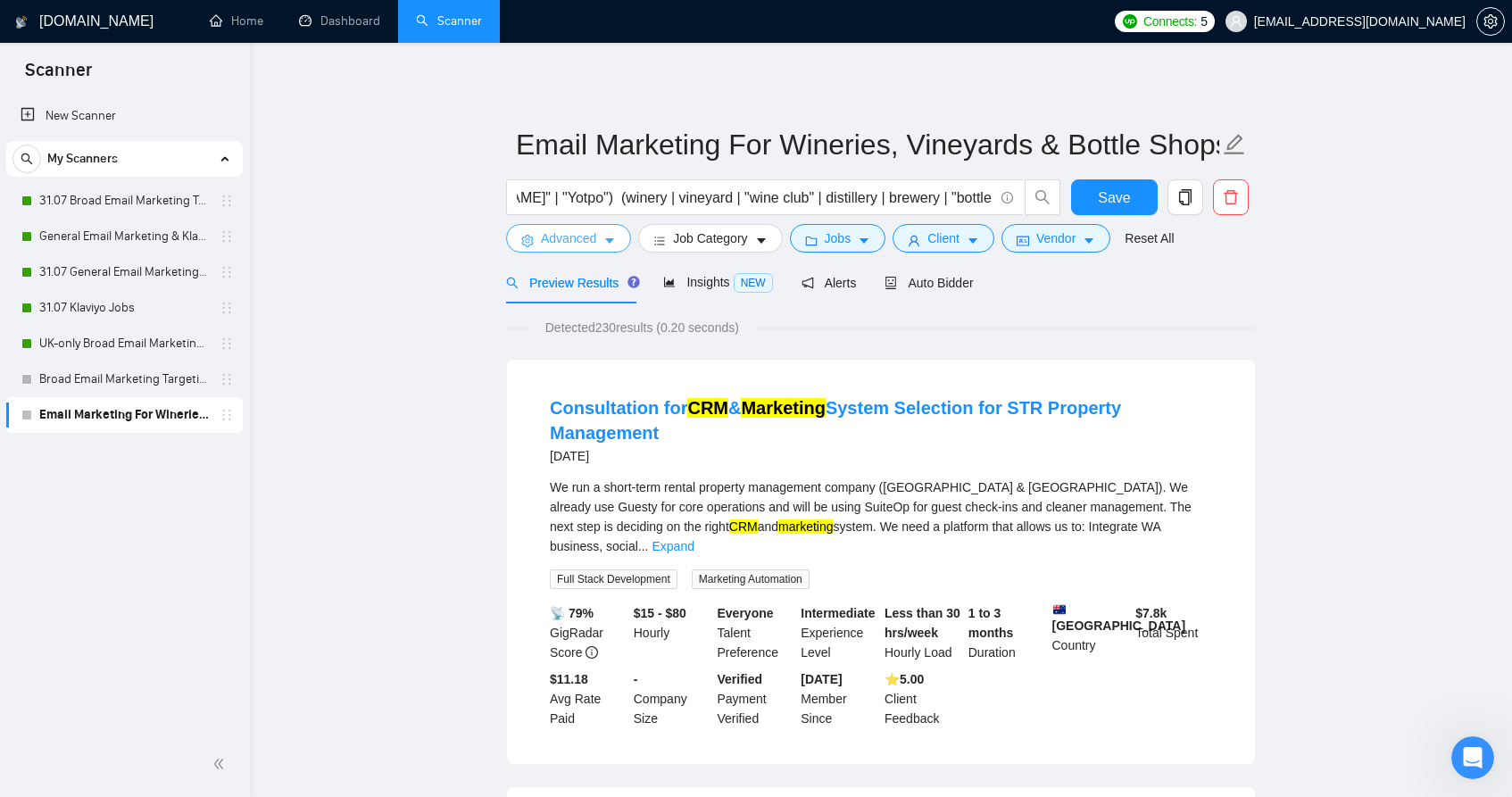
click at [604, 249] on button "Advanced" at bounding box center [568, 239] width 125 height 29
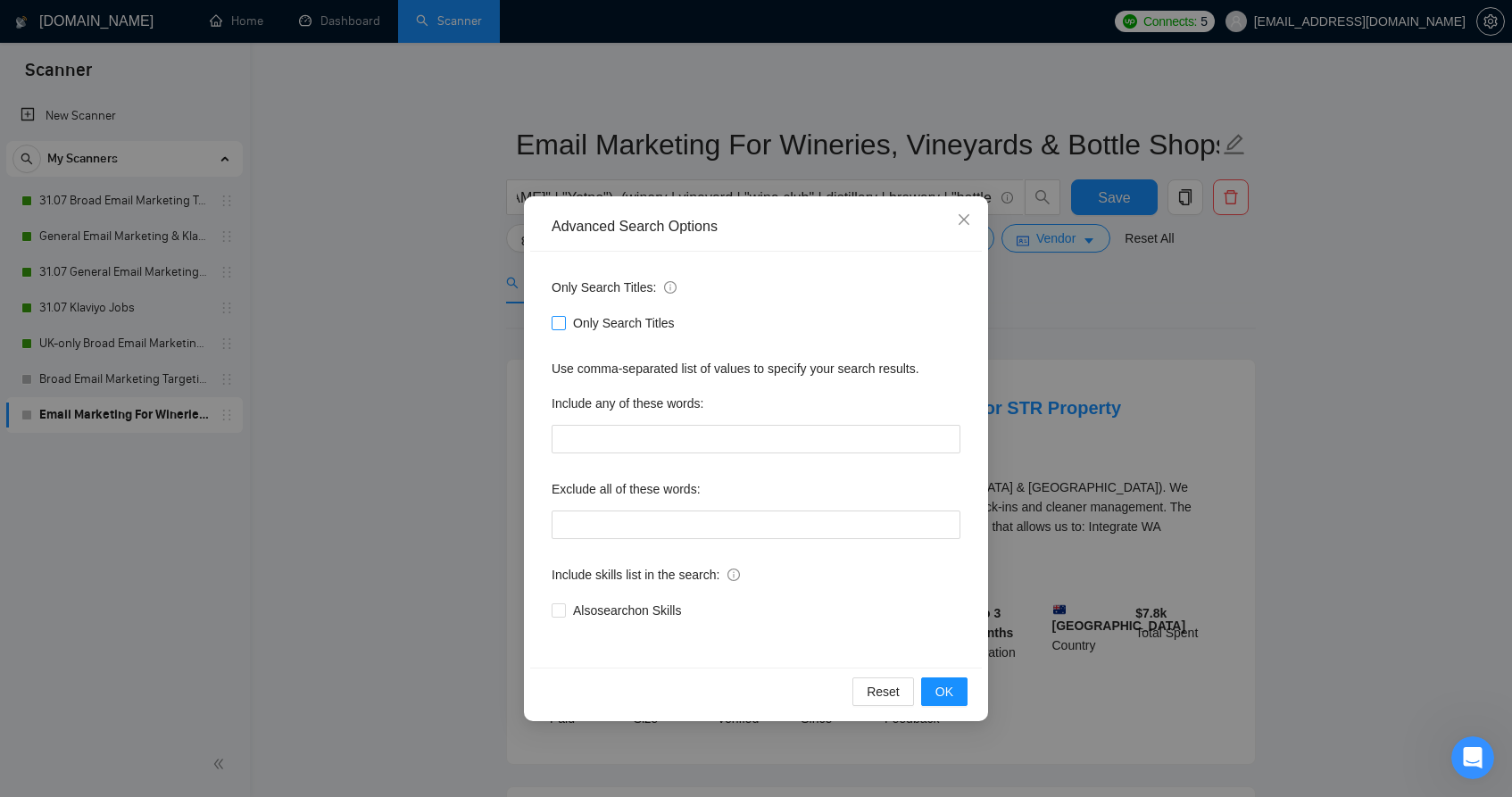
click at [565, 322] on span at bounding box center [559, 323] width 14 height 14
click at [564, 322] on input "Only Search Titles" at bounding box center [558, 323] width 13 height 13
checkbox input "true"
click at [960, 698] on button "OK" at bounding box center [945, 692] width 46 height 29
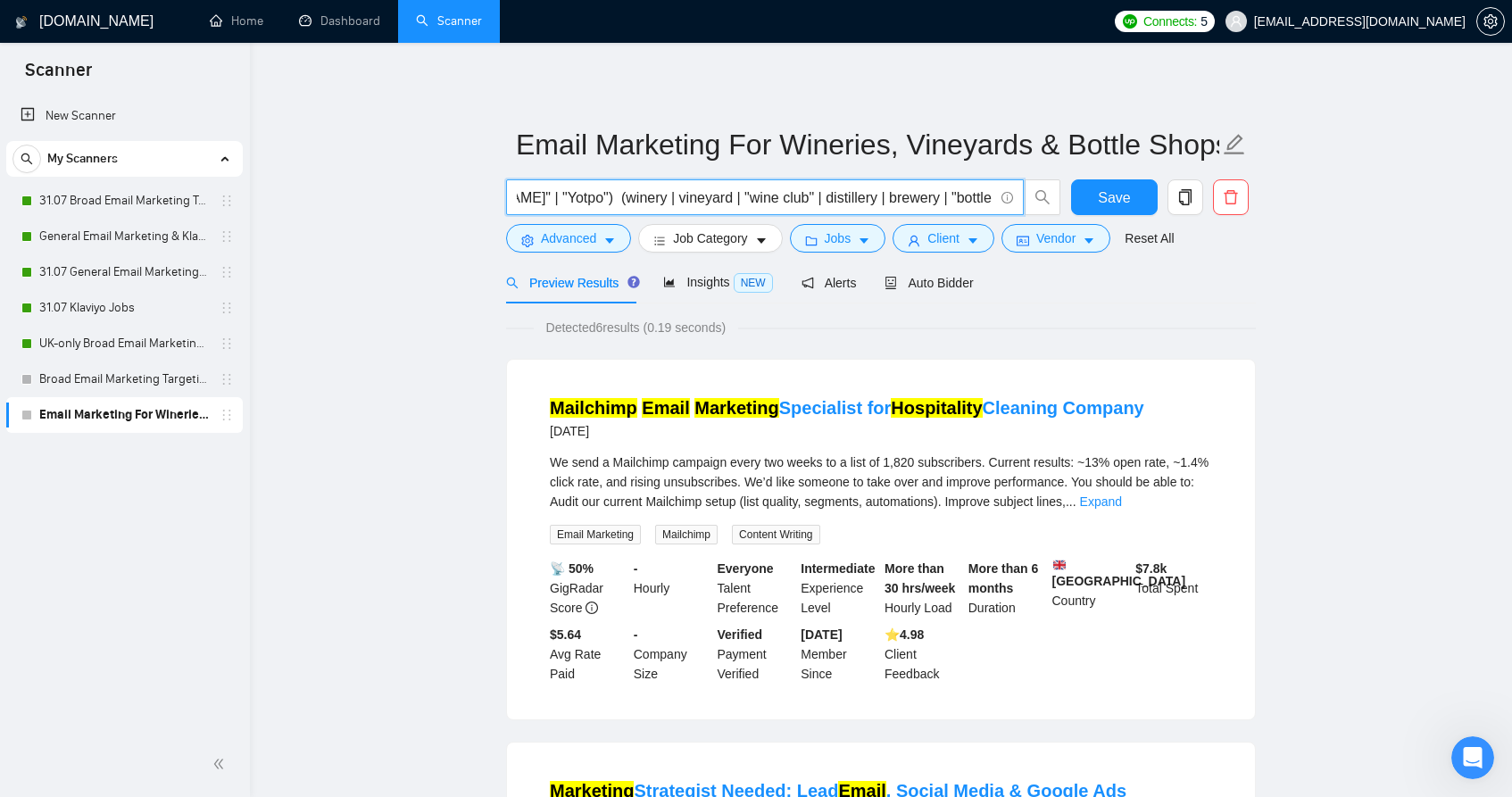
drag, startPoint x: 710, startPoint y: 198, endPoint x: 436, endPoint y: 208, distance: 274.2
click at [1053, 244] on span "Vendor" at bounding box center [1056, 239] width 39 height 20
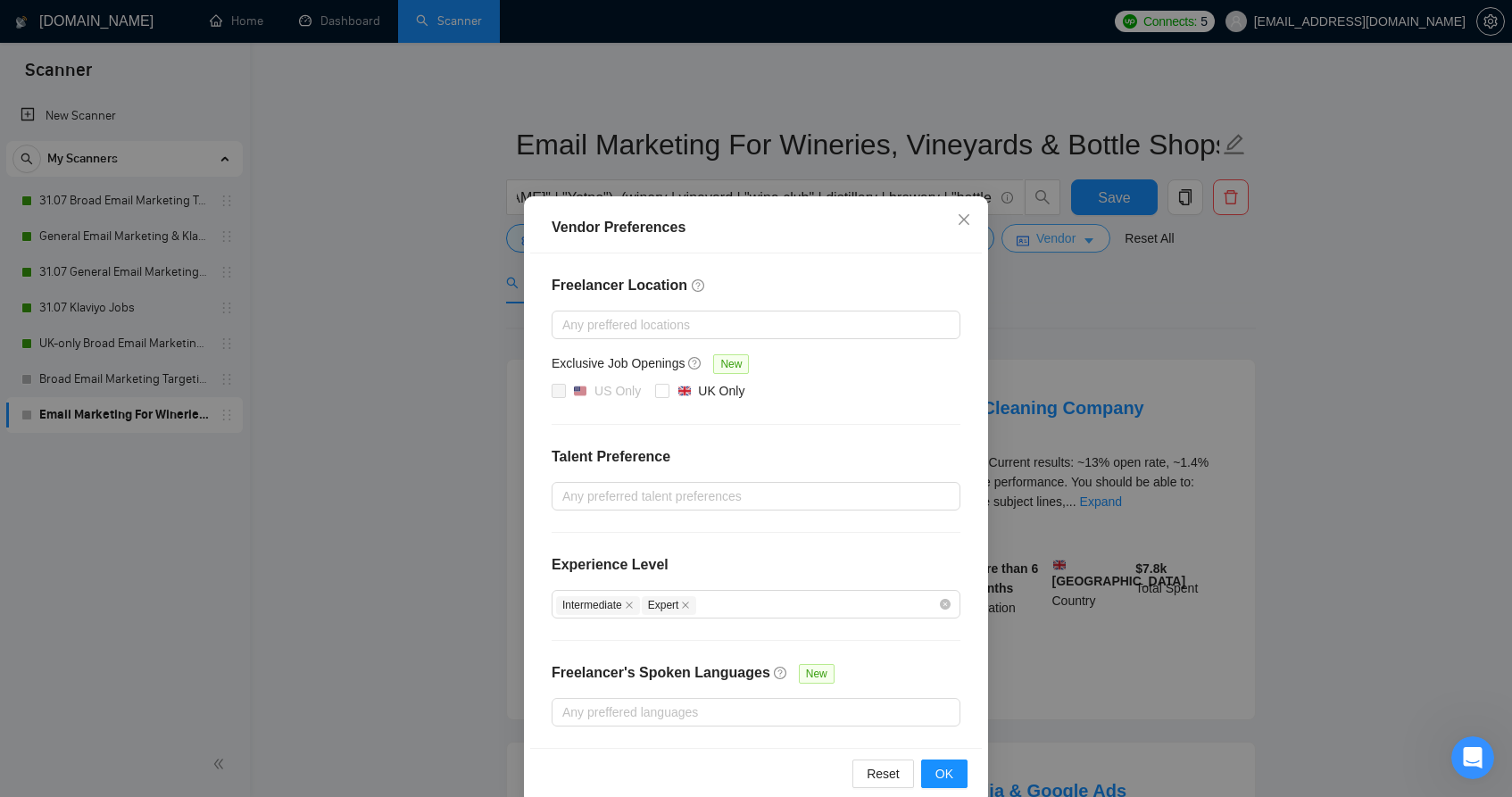
click at [1053, 244] on div "Vendor Preferences Freelancer Location Any preffered locations Exclusive Job Op…" at bounding box center [756, 398] width 1512 height 797
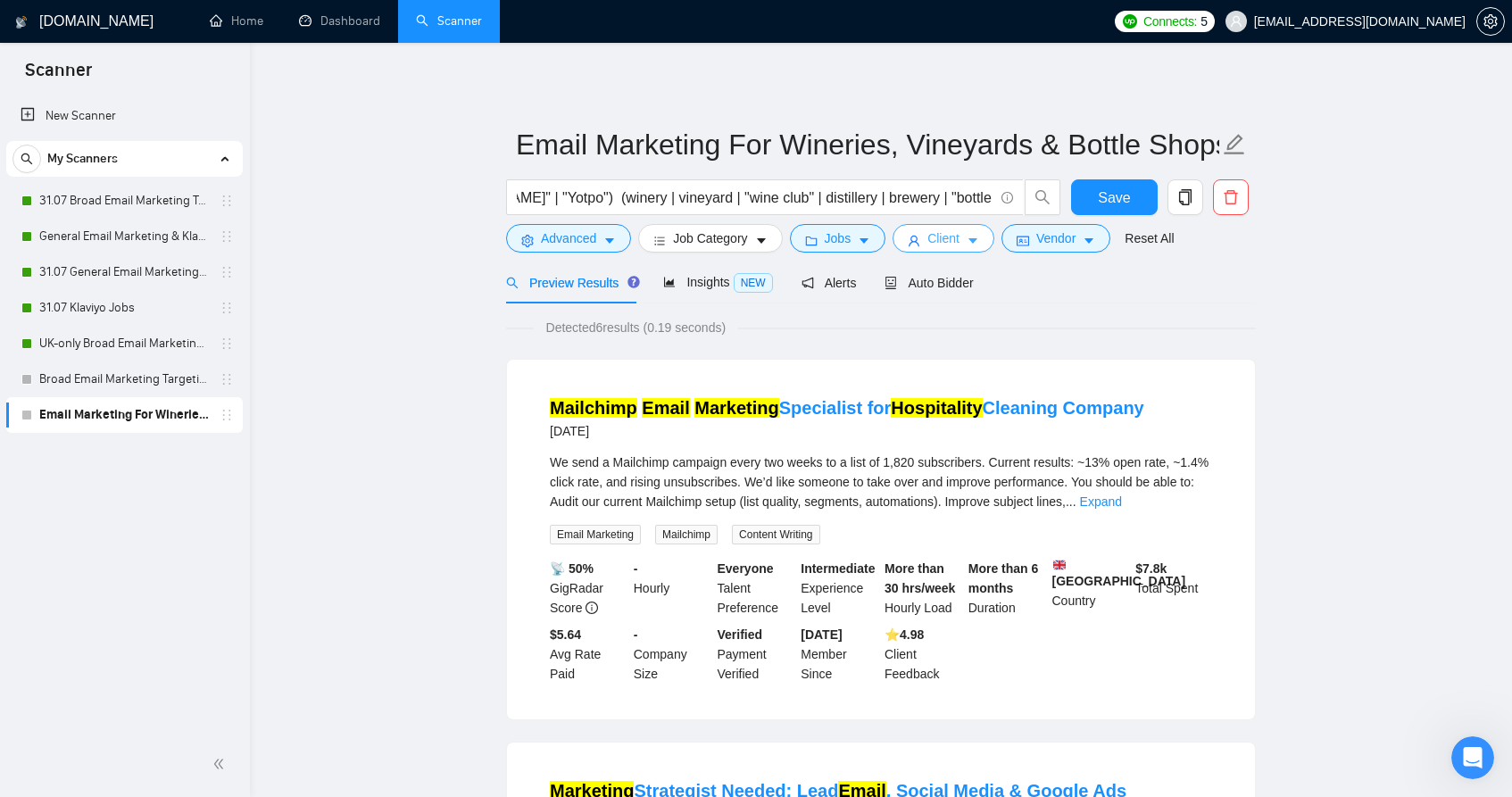
click at [951, 247] on span "Client" at bounding box center [944, 239] width 32 height 20
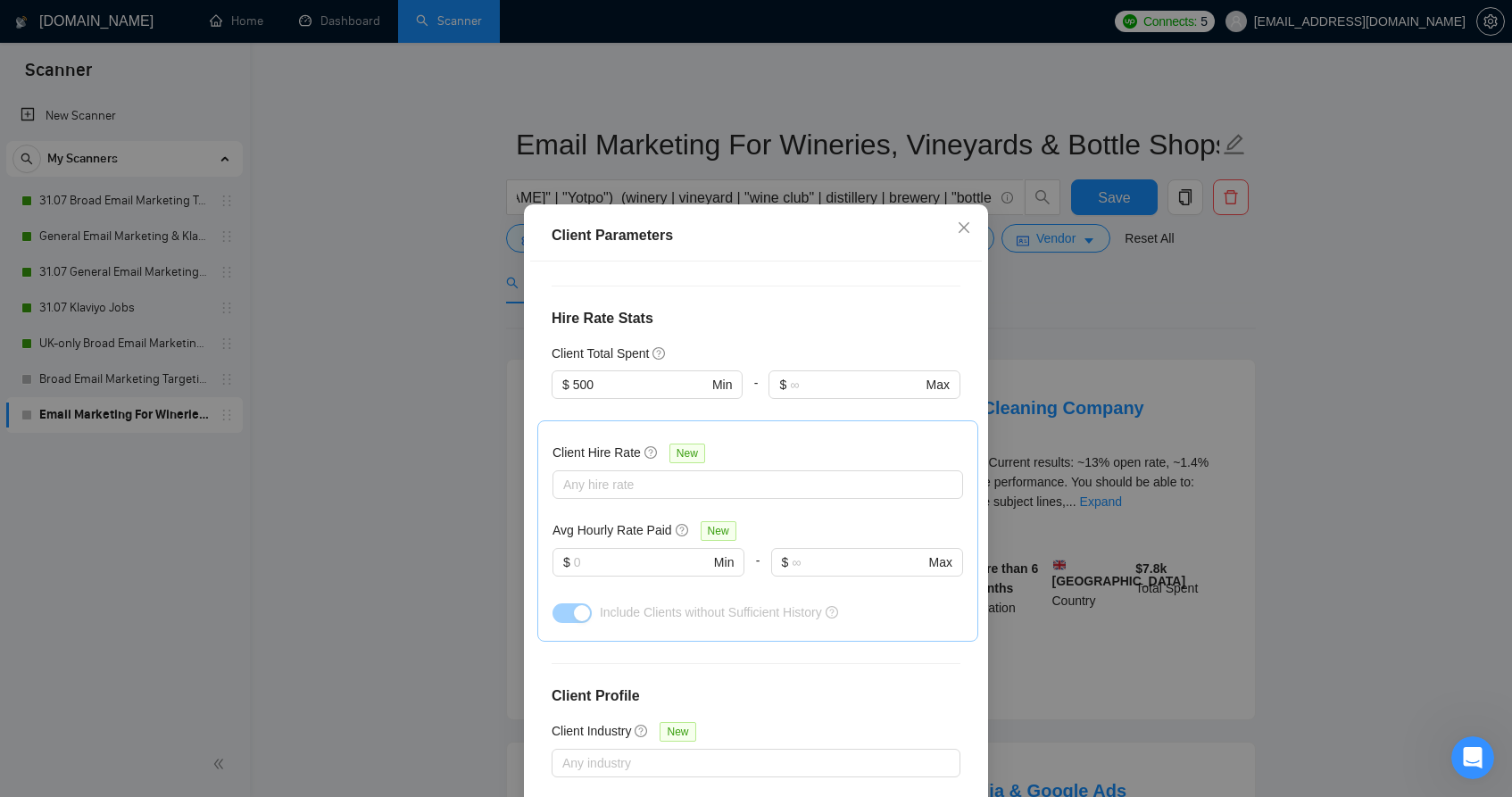
scroll to position [293, 0]
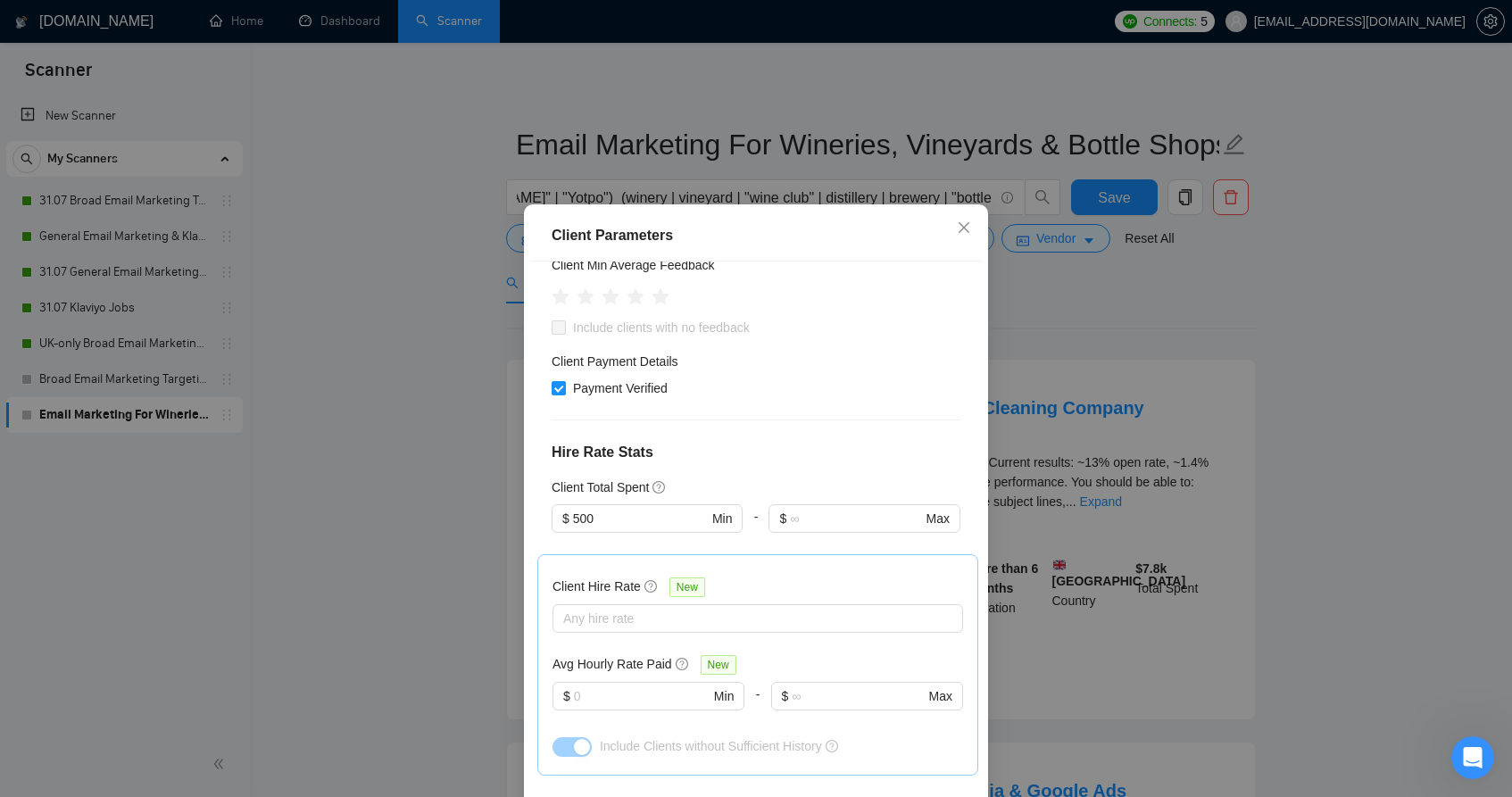
click at [1155, 329] on div "Client Parameters Client Location Include Client Countries [GEOGRAPHIC_DATA] [G…" at bounding box center [756, 398] width 1512 height 797
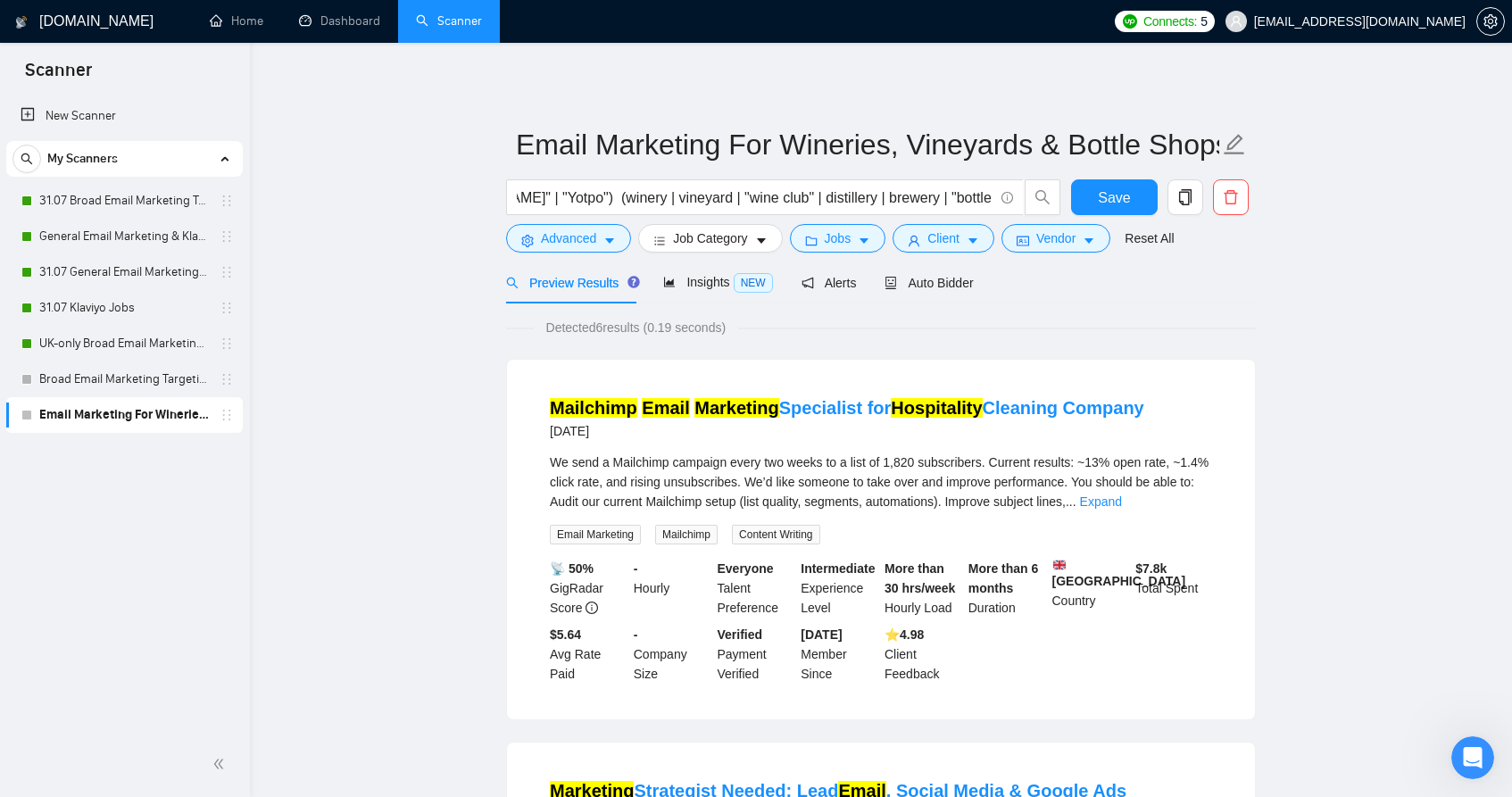
click at [864, 254] on form "Email Marketing For Wineries, Vineyards & Bottle Shops email | "e mail" | "e - …" at bounding box center [880, 189] width 750 height 146
click at [865, 246] on icon "caret-down" at bounding box center [864, 241] width 13 height 13
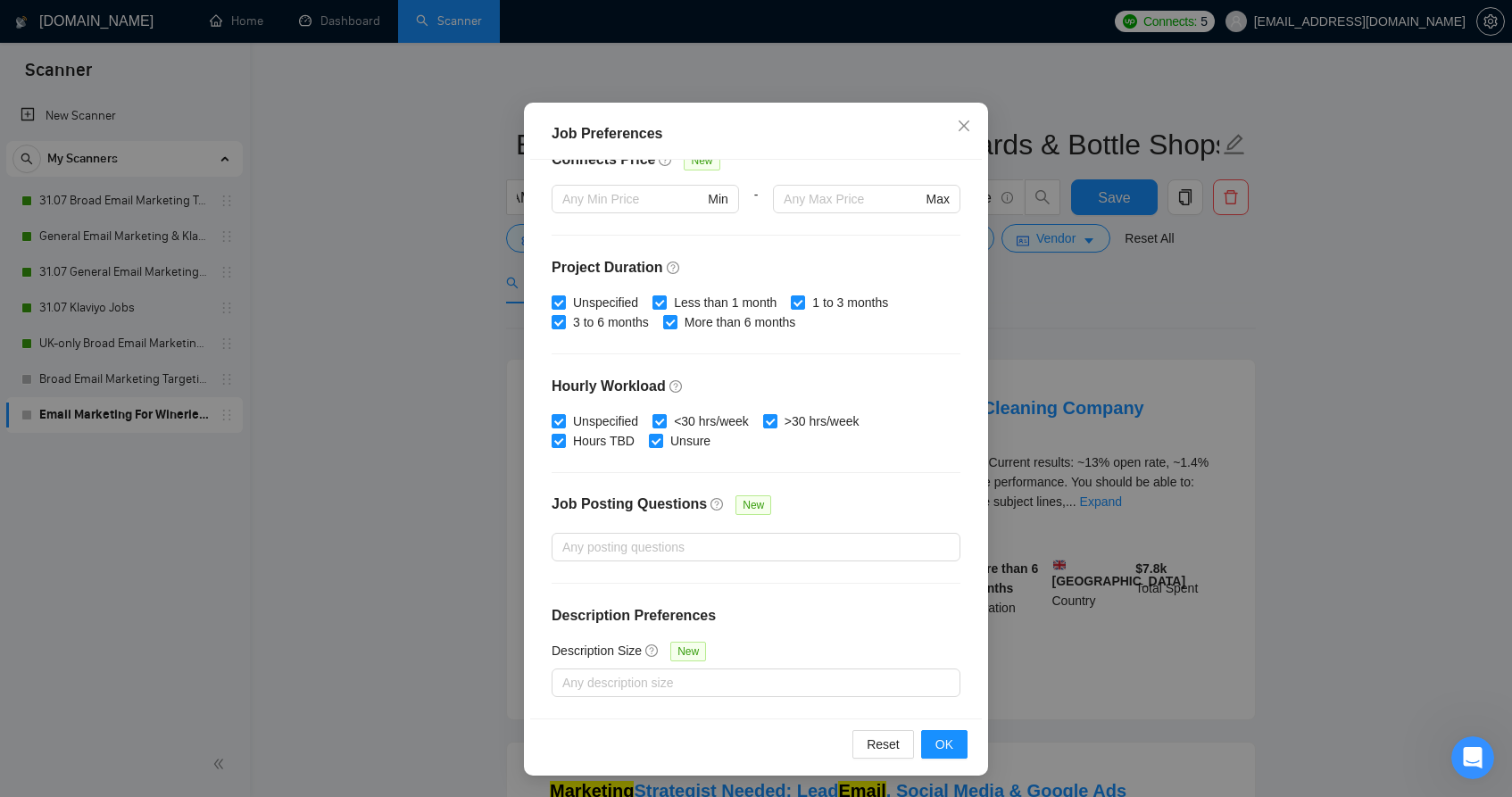
scroll to position [249, 0]
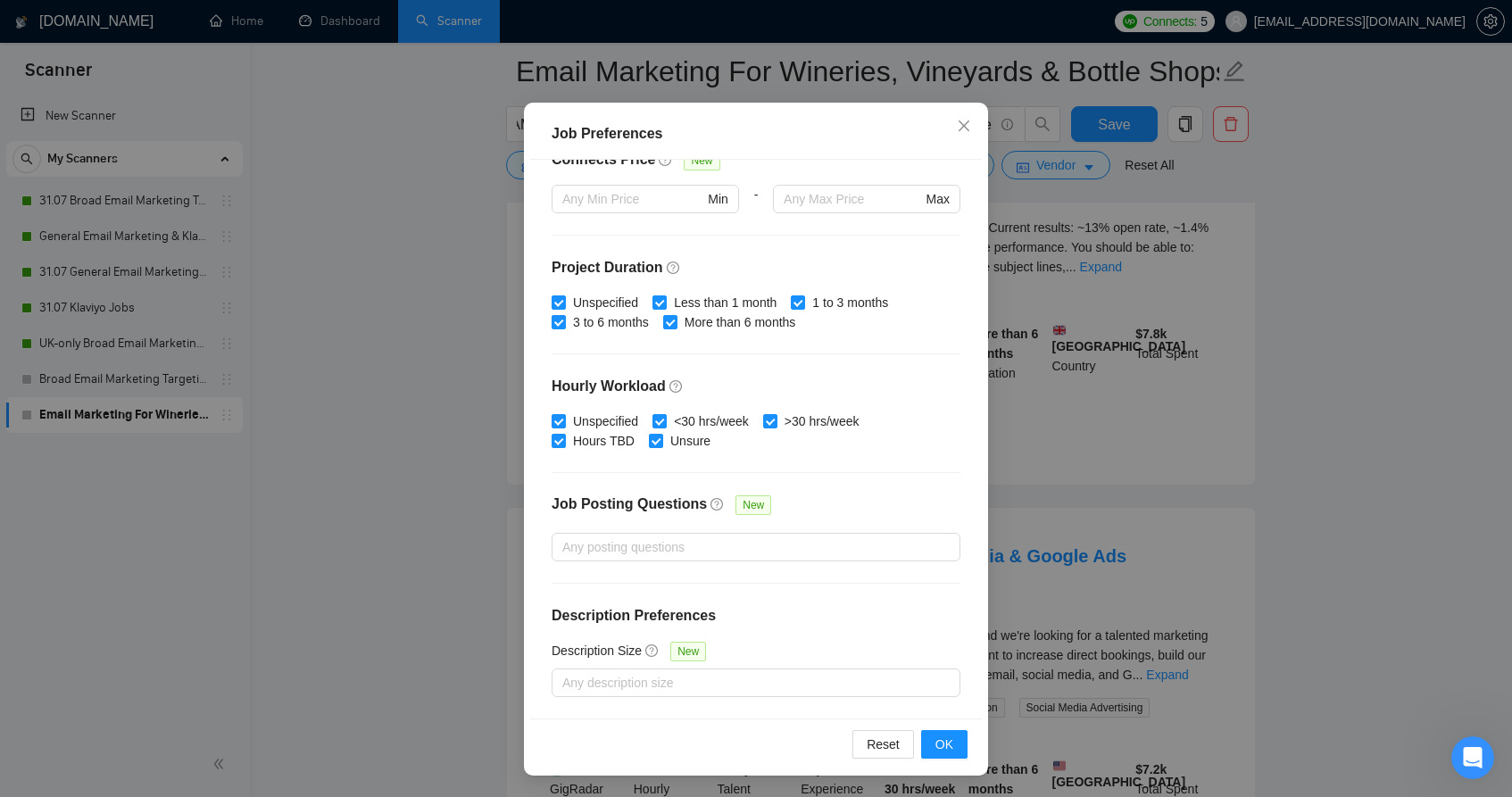
click at [1408, 284] on div "Job Preferences Budget Project Type All Fixed Price Hourly Rate Fixed Price Bud…" at bounding box center [756, 398] width 1512 height 797
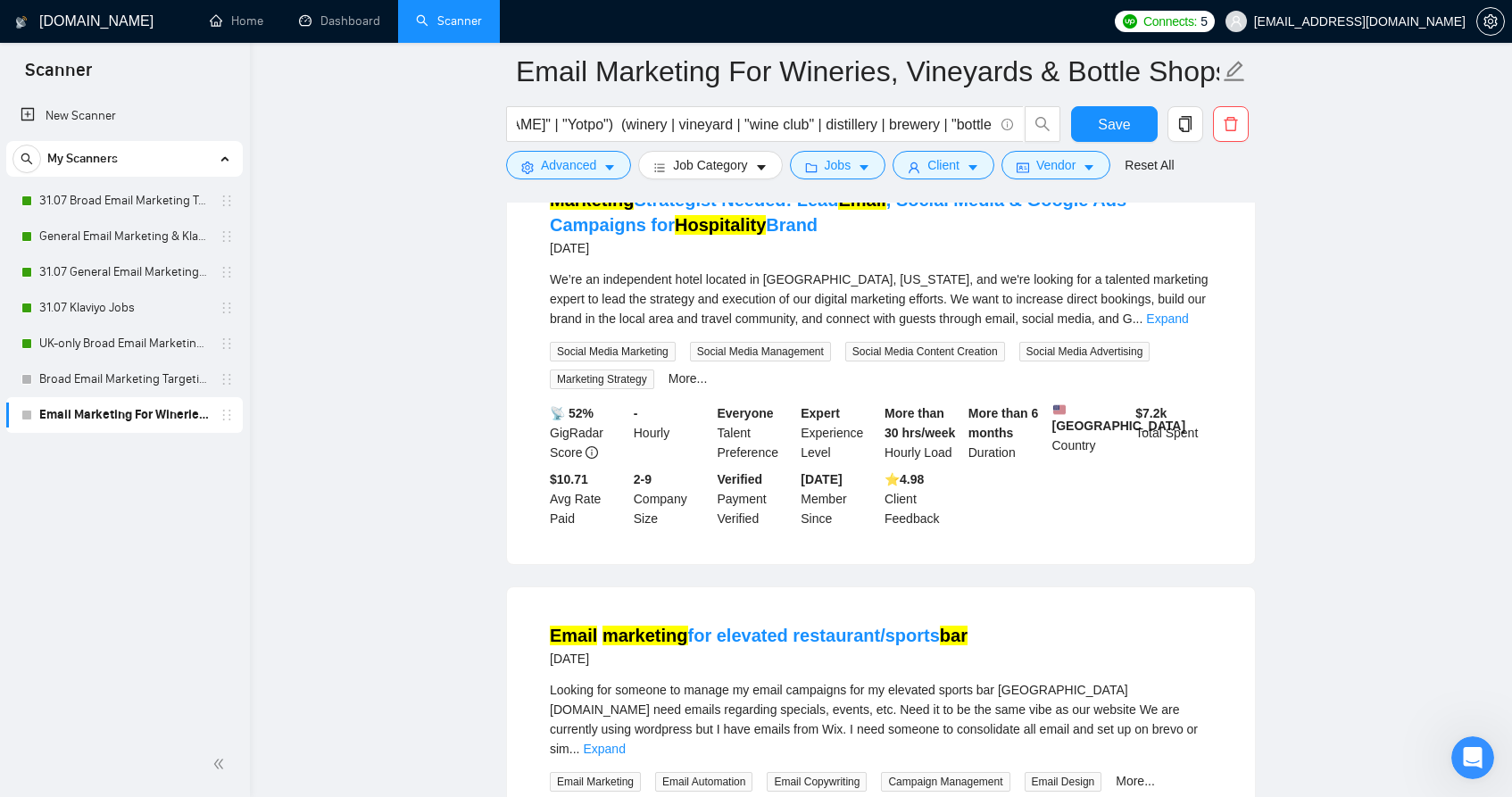
scroll to position [0, 0]
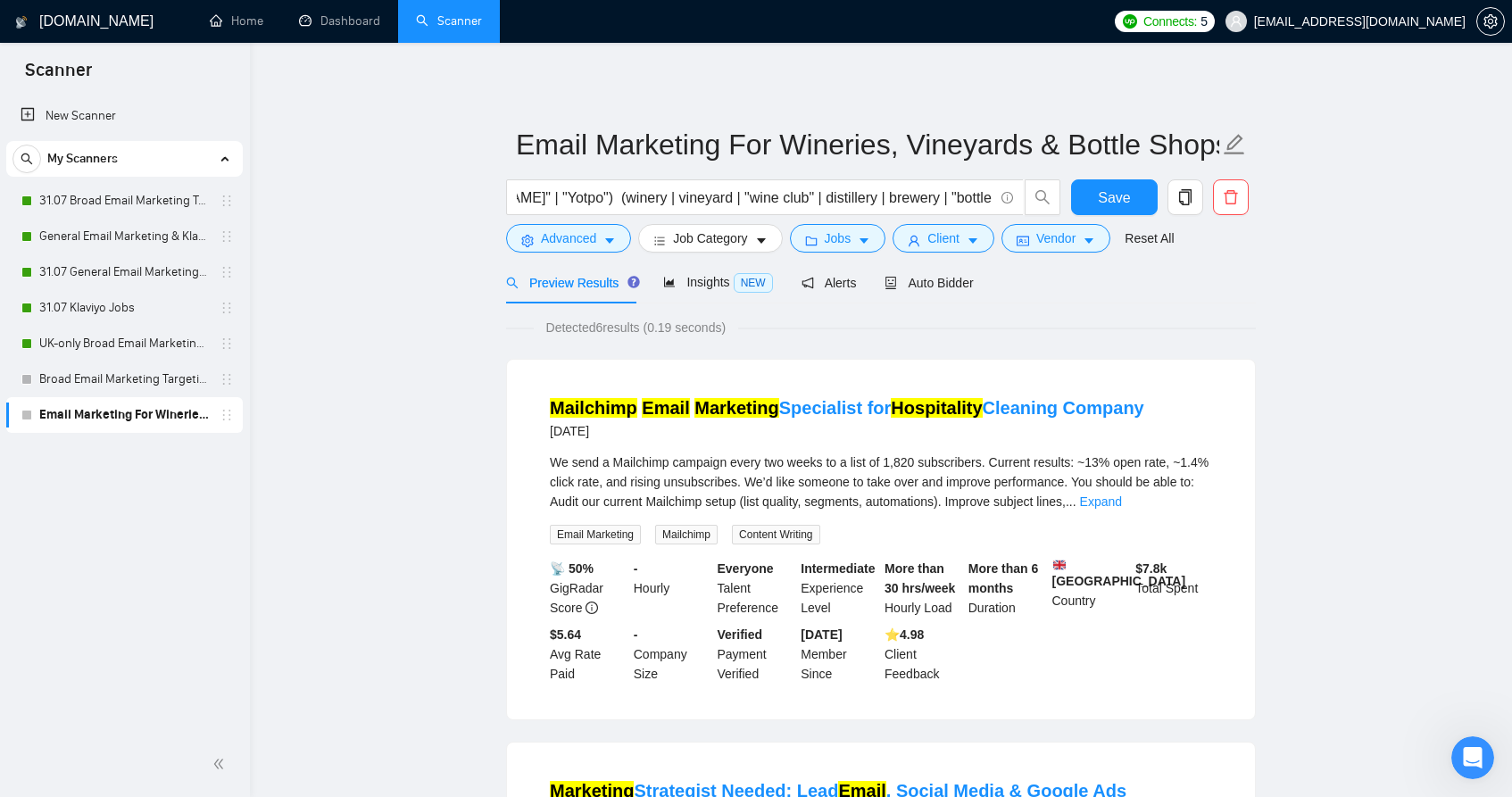
drag, startPoint x: 1355, startPoint y: 323, endPoint x: 1306, endPoint y: 365, distance: 64.5
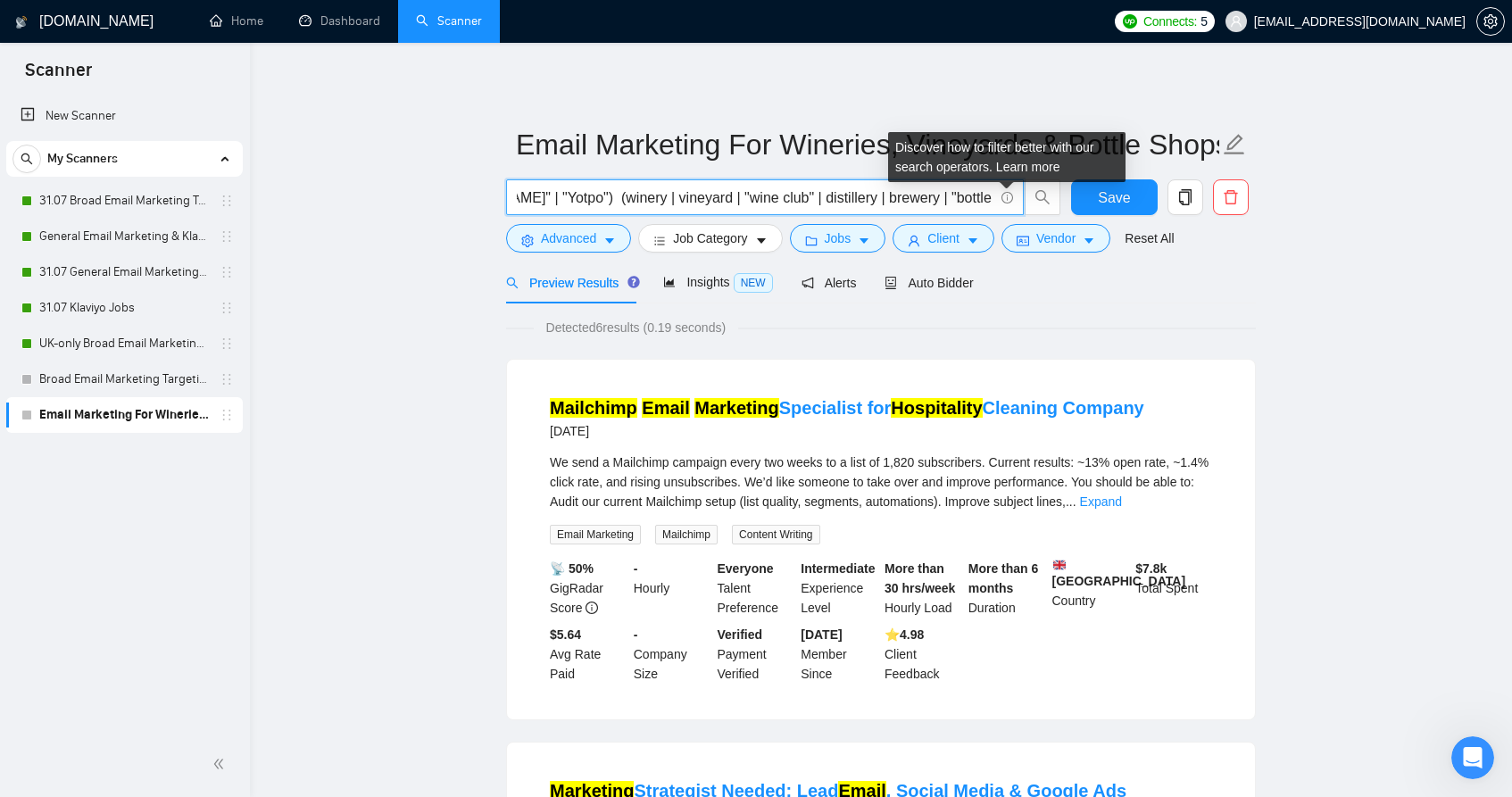
drag, startPoint x: 785, startPoint y: 196, endPoint x: 1005, endPoint y: 192, distance: 220.0
click at [1005, 192] on span "email | "e mail" | "e - mail") ((marketing | "email marketing" | campaign | aut…" at bounding box center [764, 197] width 517 height 36
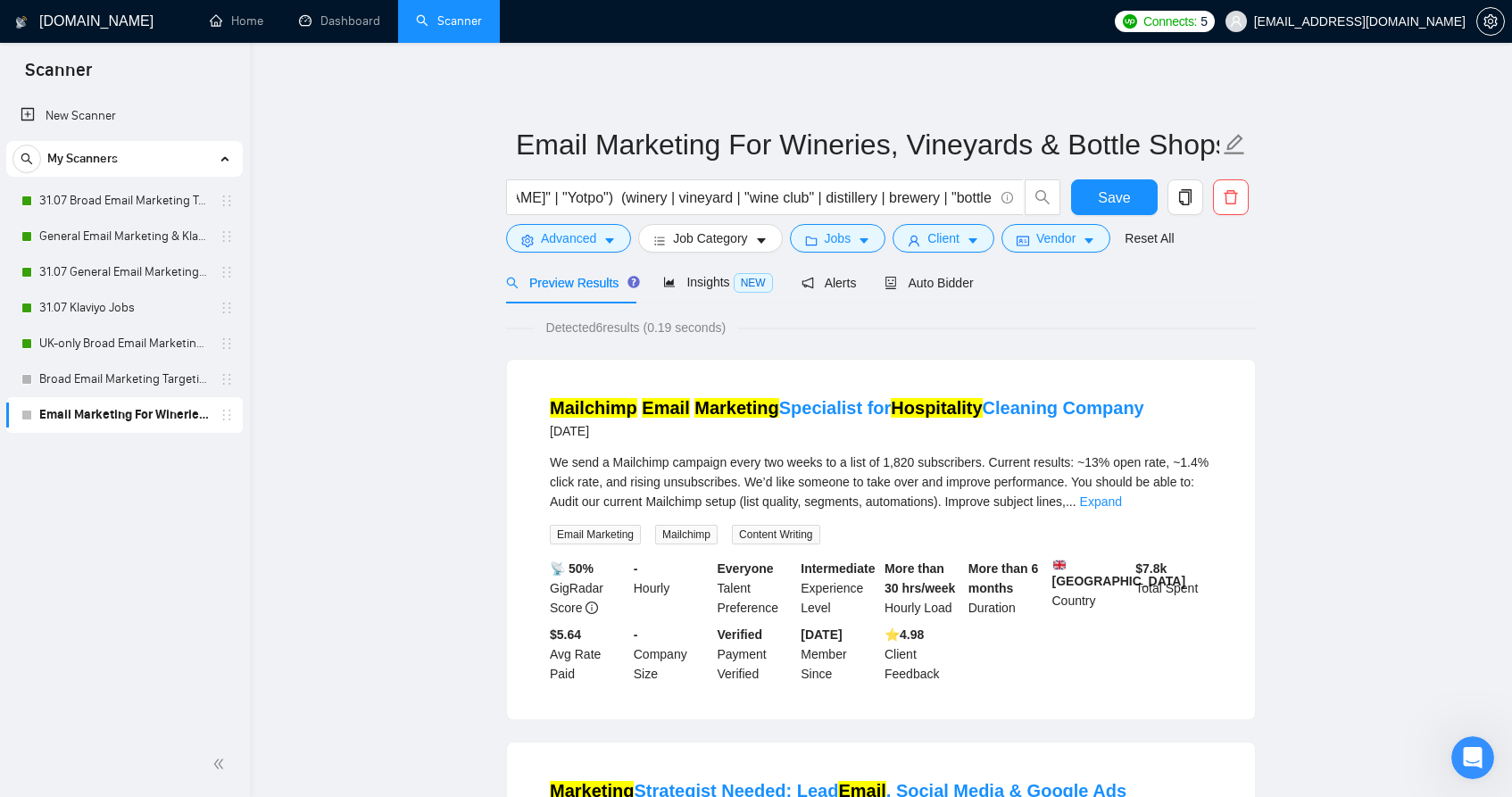
click at [173, 343] on link "UK-only Broad Email Marketing Targeting (New)" at bounding box center [124, 344] width 170 height 36
click at [1137, 193] on button "Save" at bounding box center [1114, 197] width 87 height 36
click at [186, 379] on link "Broad Email Marketing Targeting (New)" at bounding box center [124, 380] width 170 height 36
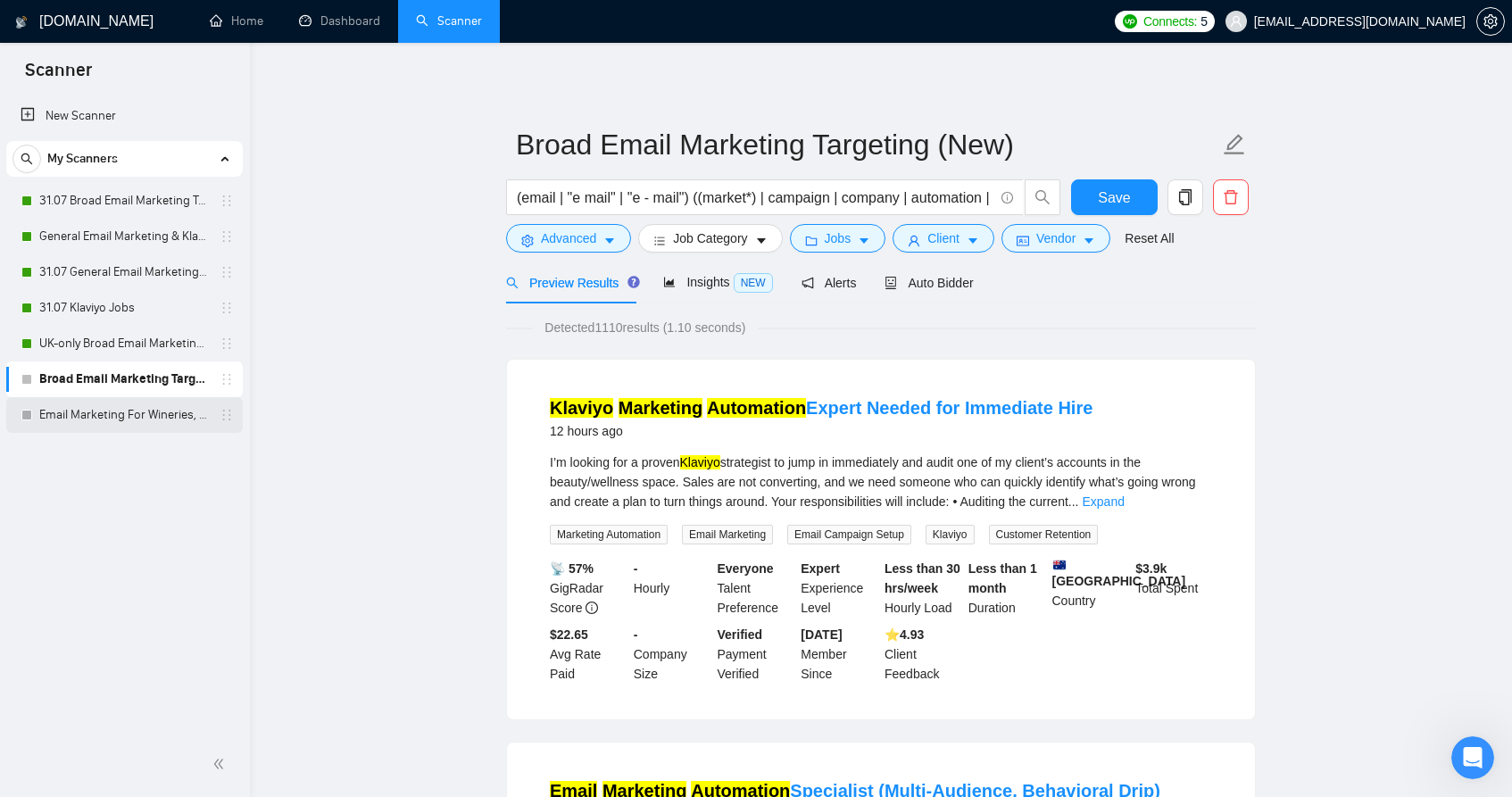
click at [173, 415] on link "Email Marketing For Wineries, Vineyards & Bottle Shops" at bounding box center [124, 415] width 170 height 36
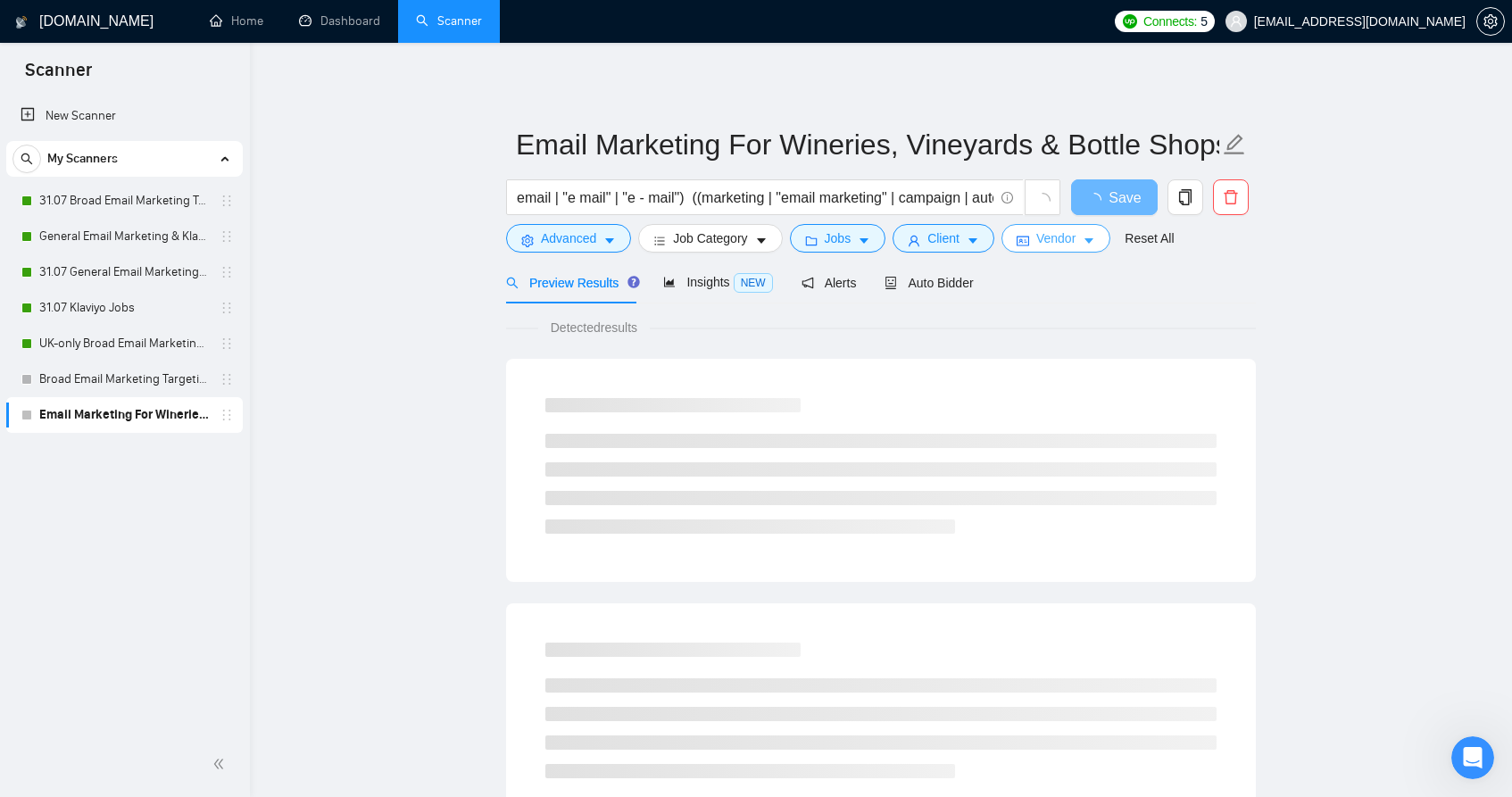
click at [1064, 244] on span "Vendor" at bounding box center [1056, 239] width 39 height 20
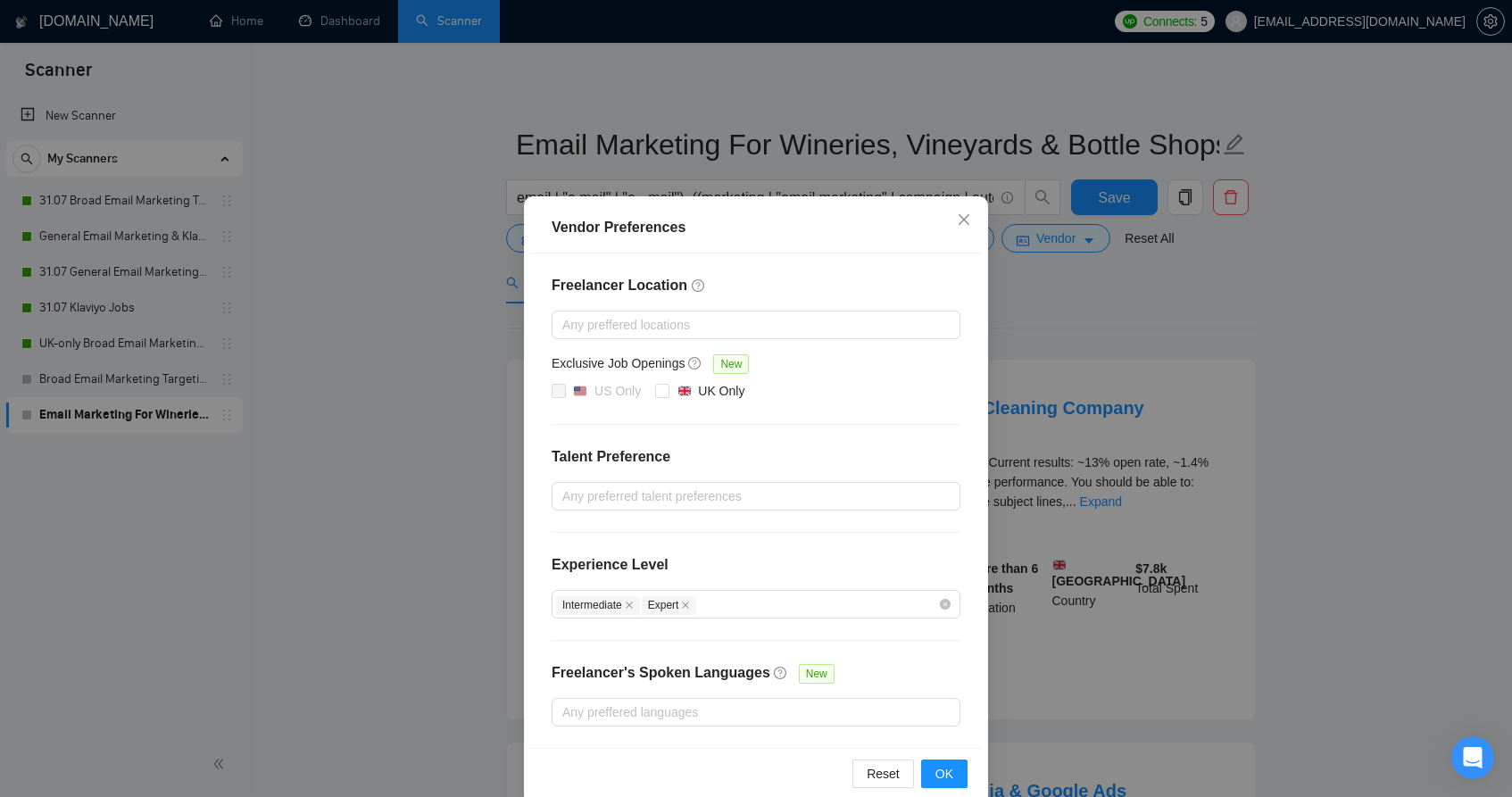
click at [1178, 292] on div "Vendor Preferences Freelancer Location Any preffered locations Exclusive Job Op…" at bounding box center [756, 398] width 1512 height 797
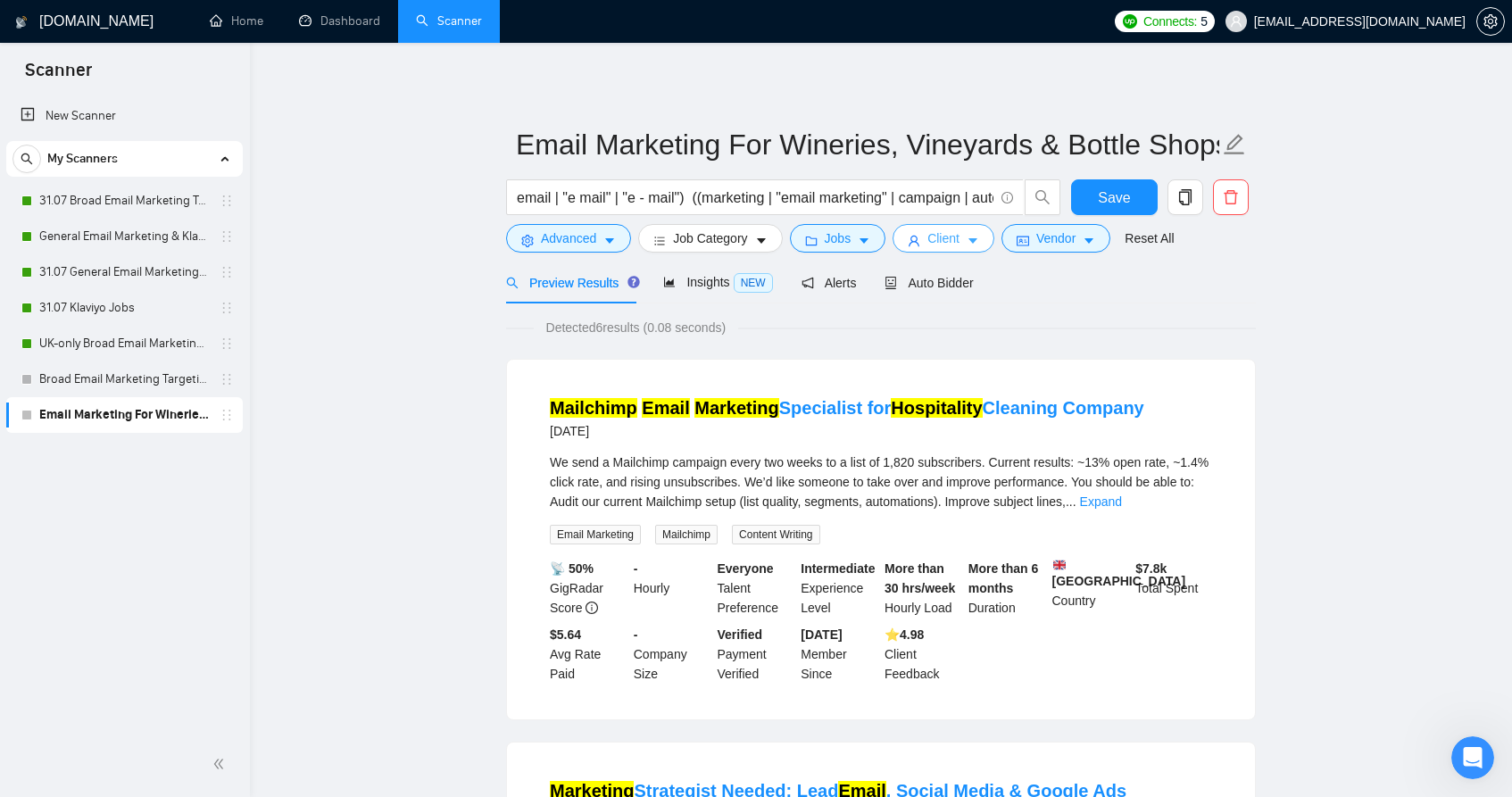
click at [958, 242] on span "Client" at bounding box center [944, 239] width 32 height 20
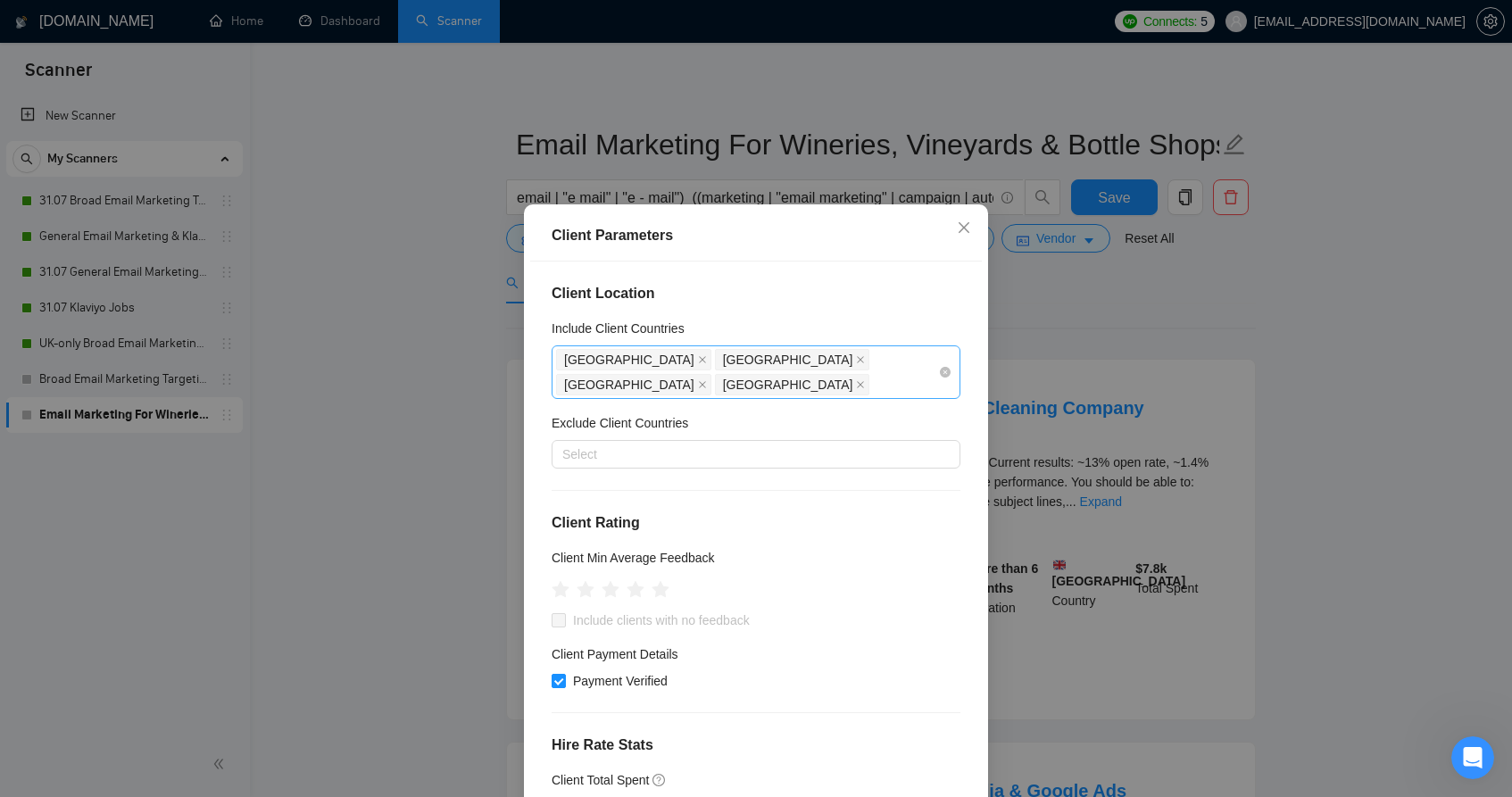
click at [709, 392] on div "[GEOGRAPHIC_DATA] [GEOGRAPHIC_DATA] [GEOGRAPHIC_DATA] [GEOGRAPHIC_DATA]" at bounding box center [747, 373] width 382 height 50
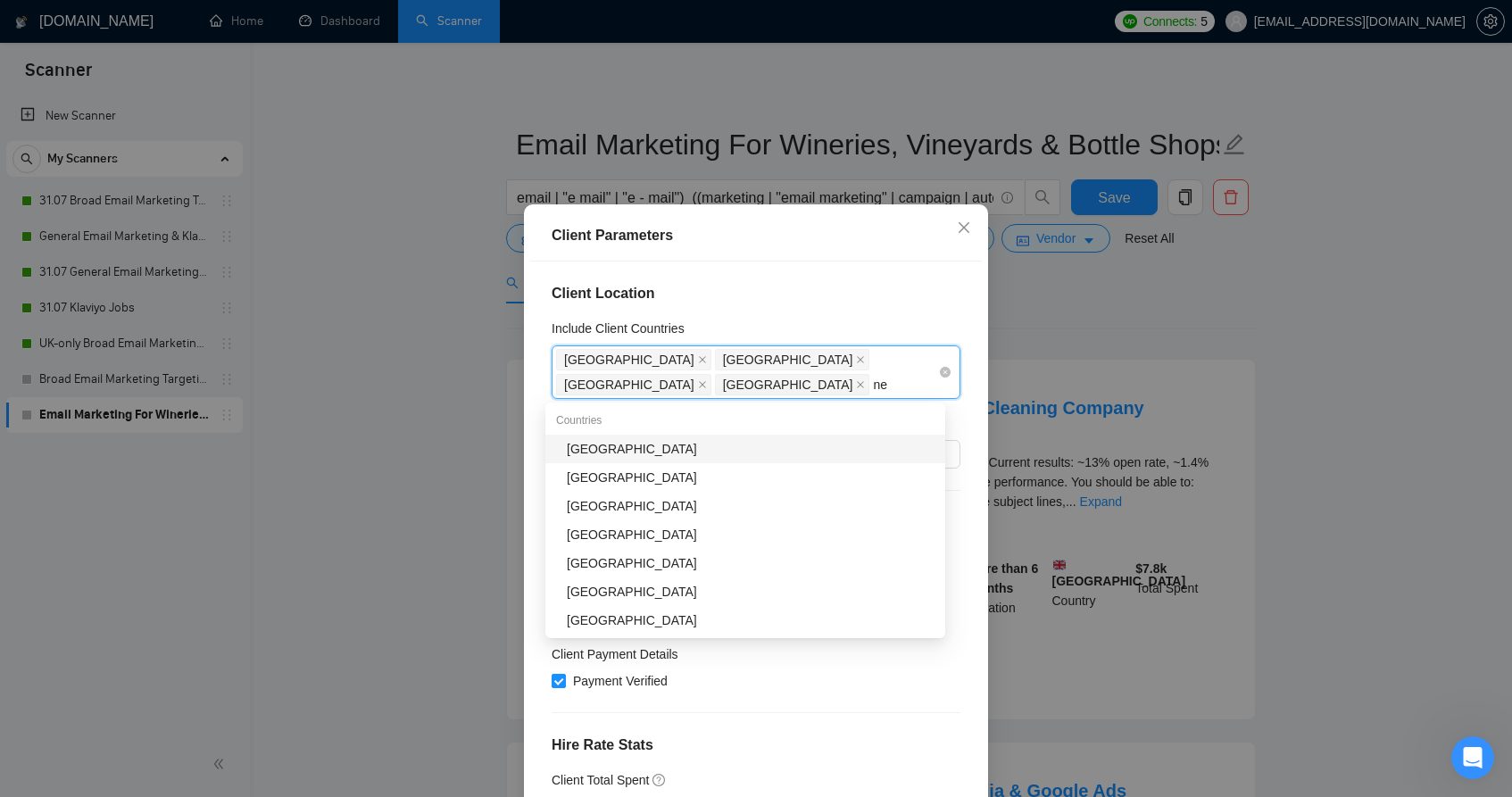
type input "new"
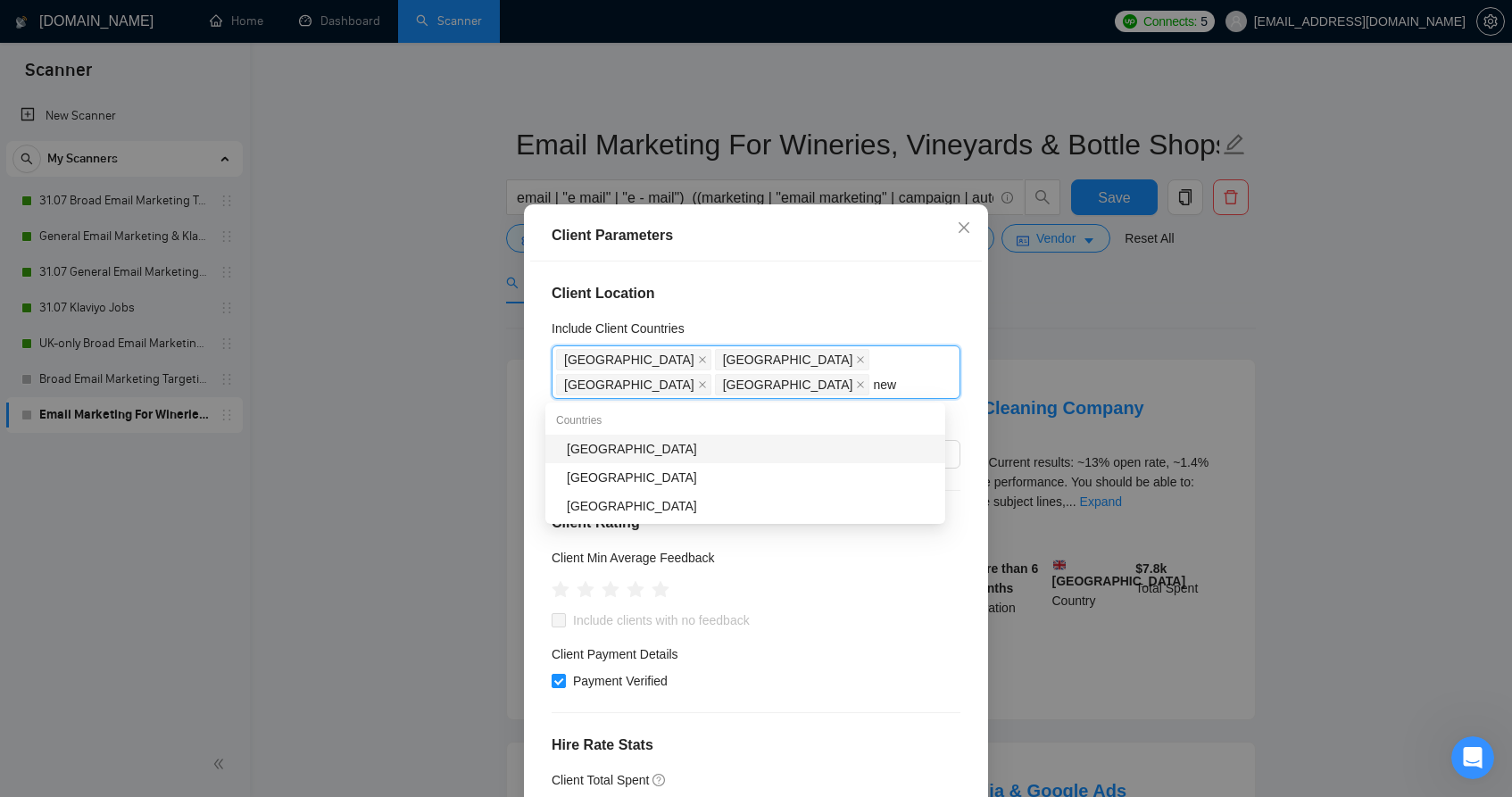
click at [655, 441] on div "[GEOGRAPHIC_DATA]" at bounding box center [751, 449] width 368 height 20
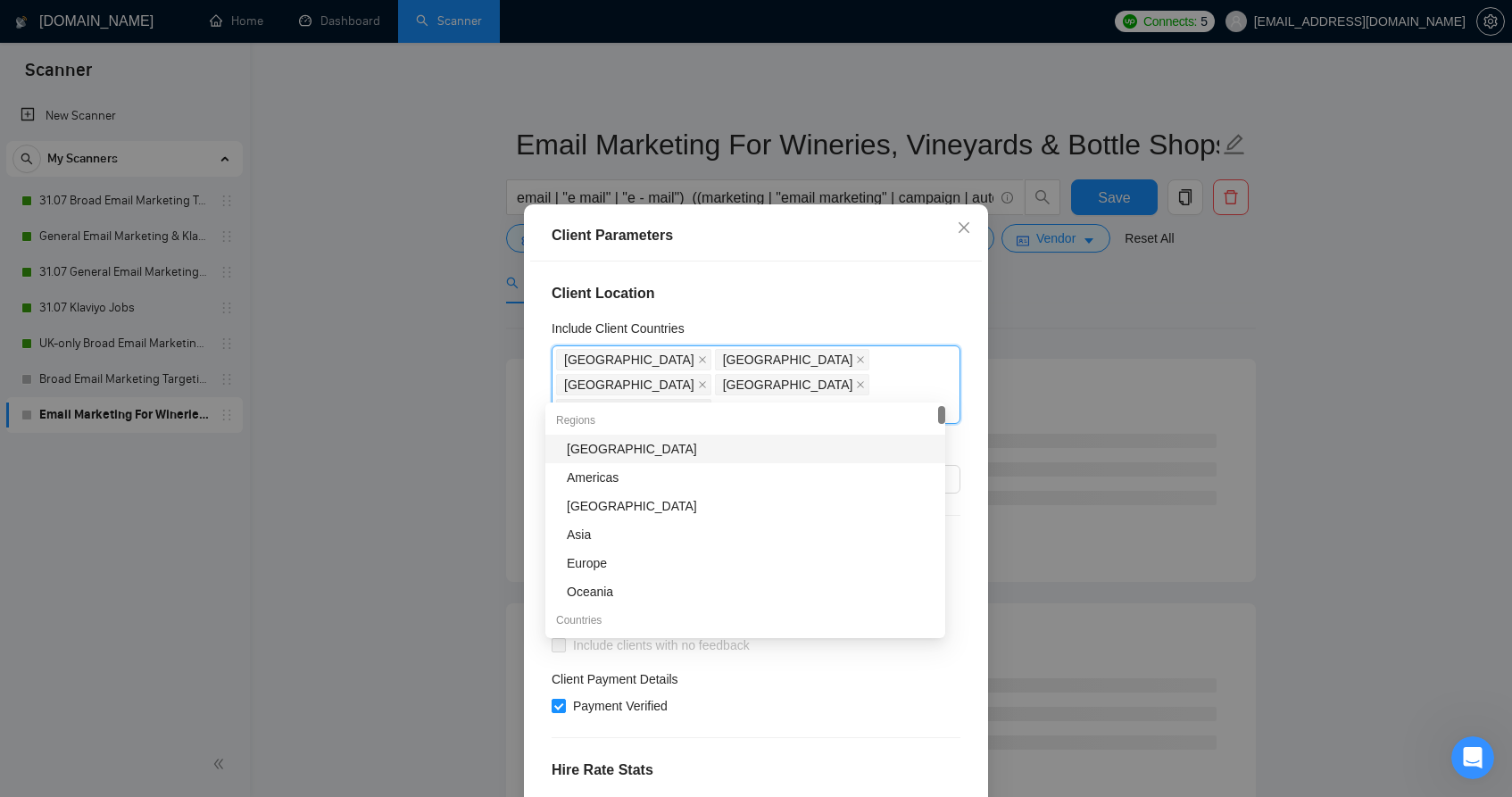
click at [886, 319] on div "Include Client Countries" at bounding box center [756, 332] width 409 height 27
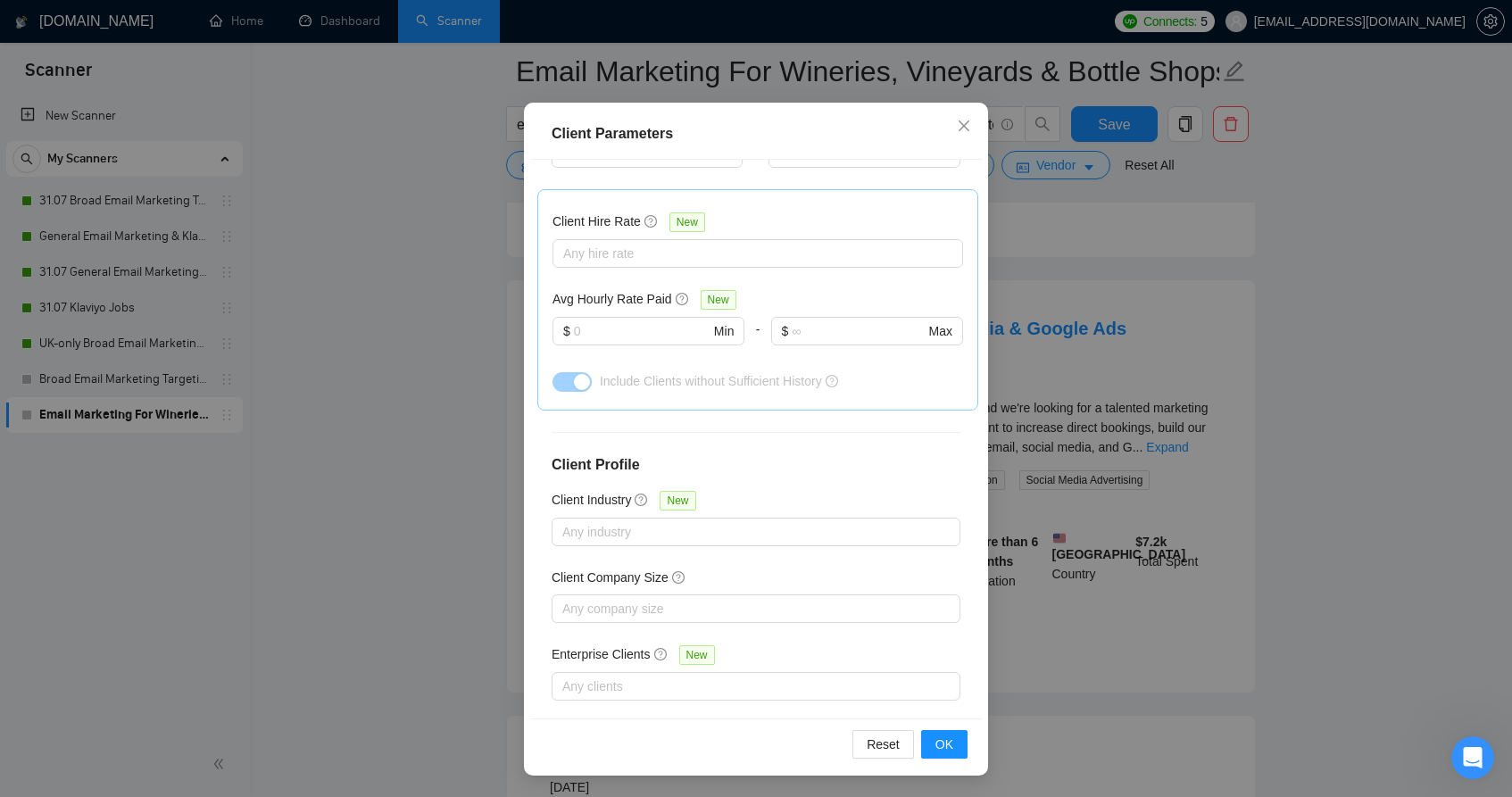
scroll to position [702, 0]
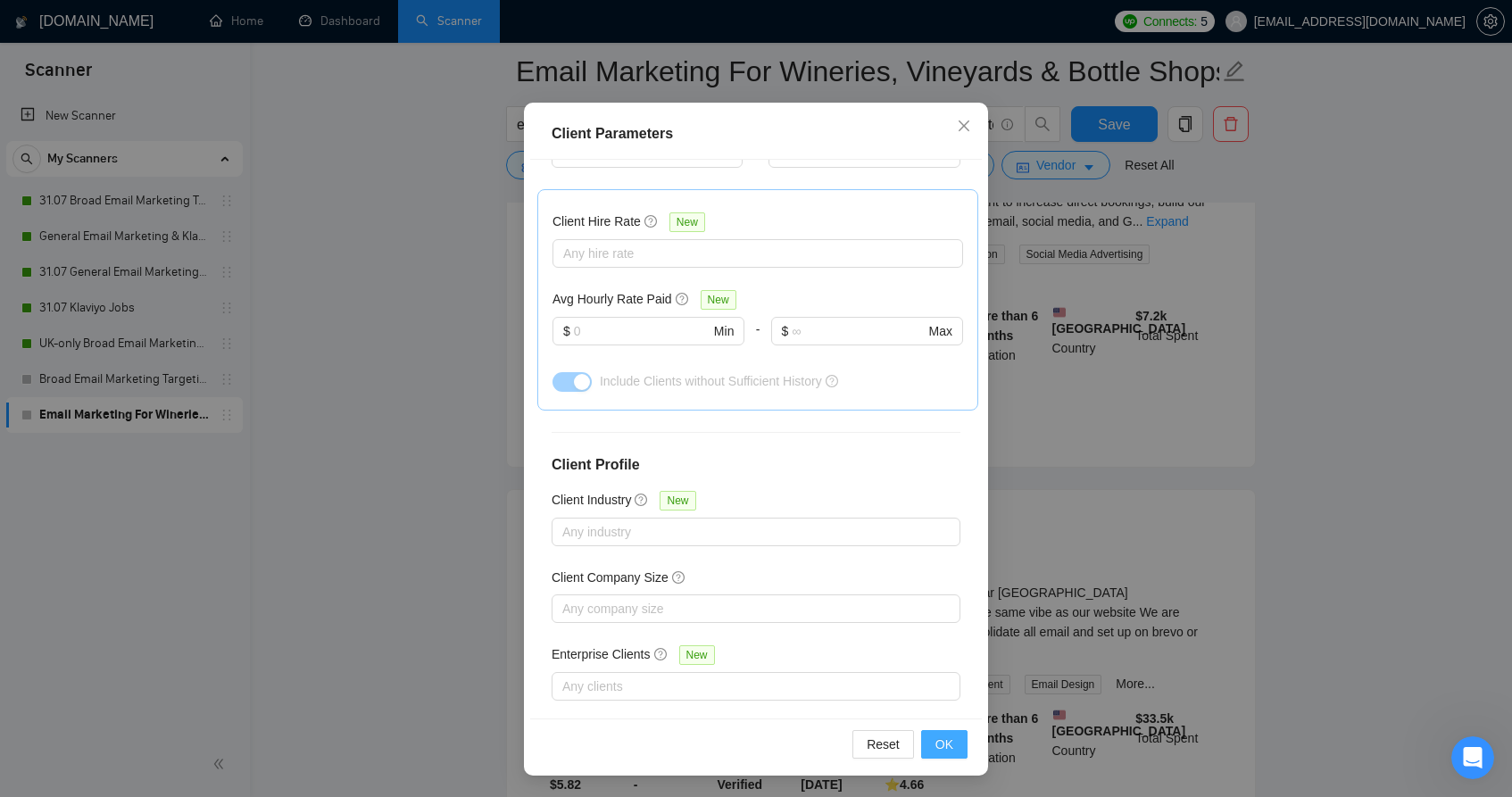
click at [936, 737] on span "OK" at bounding box center [945, 744] width 18 height 20
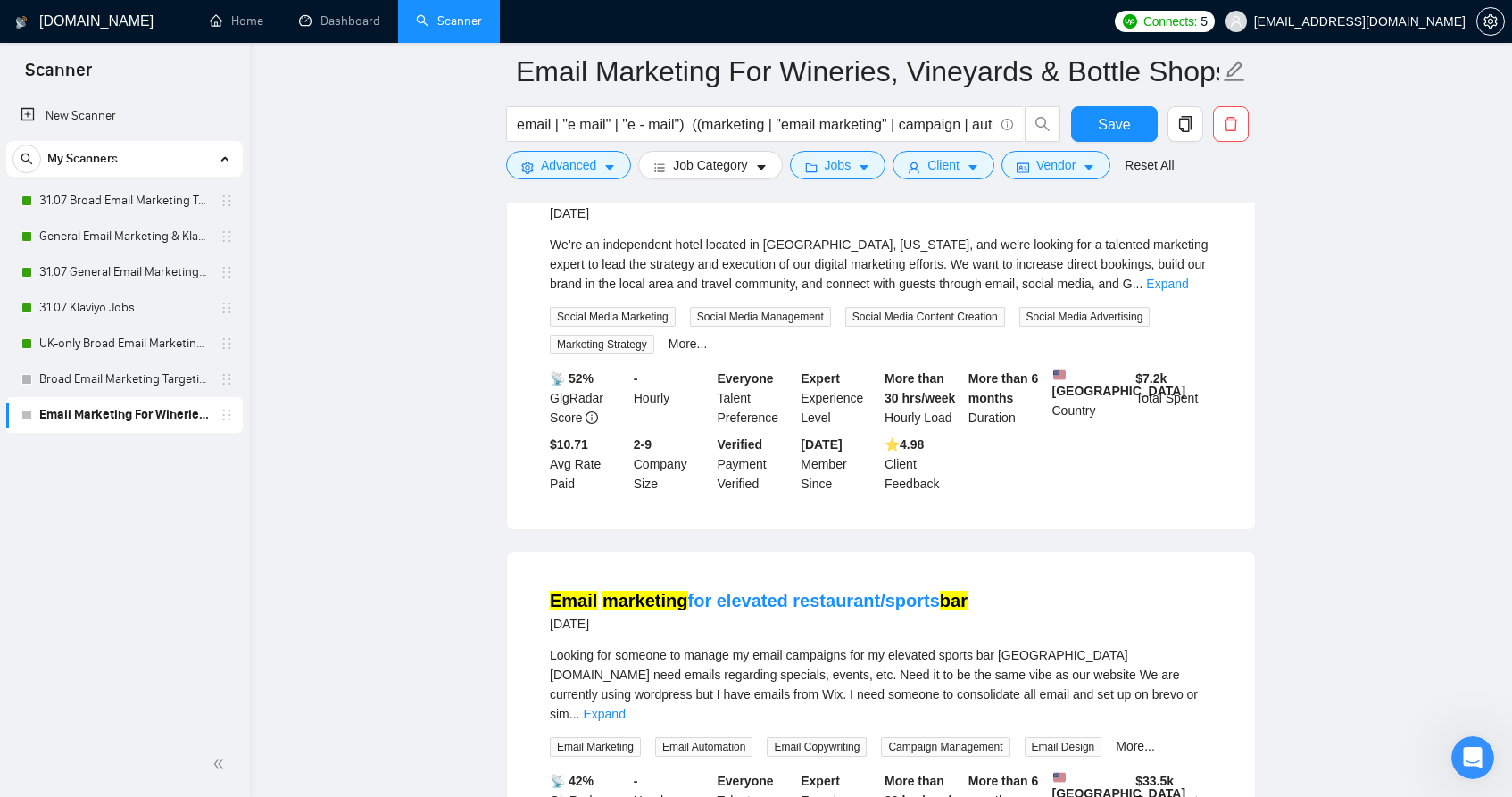
scroll to position [0, 0]
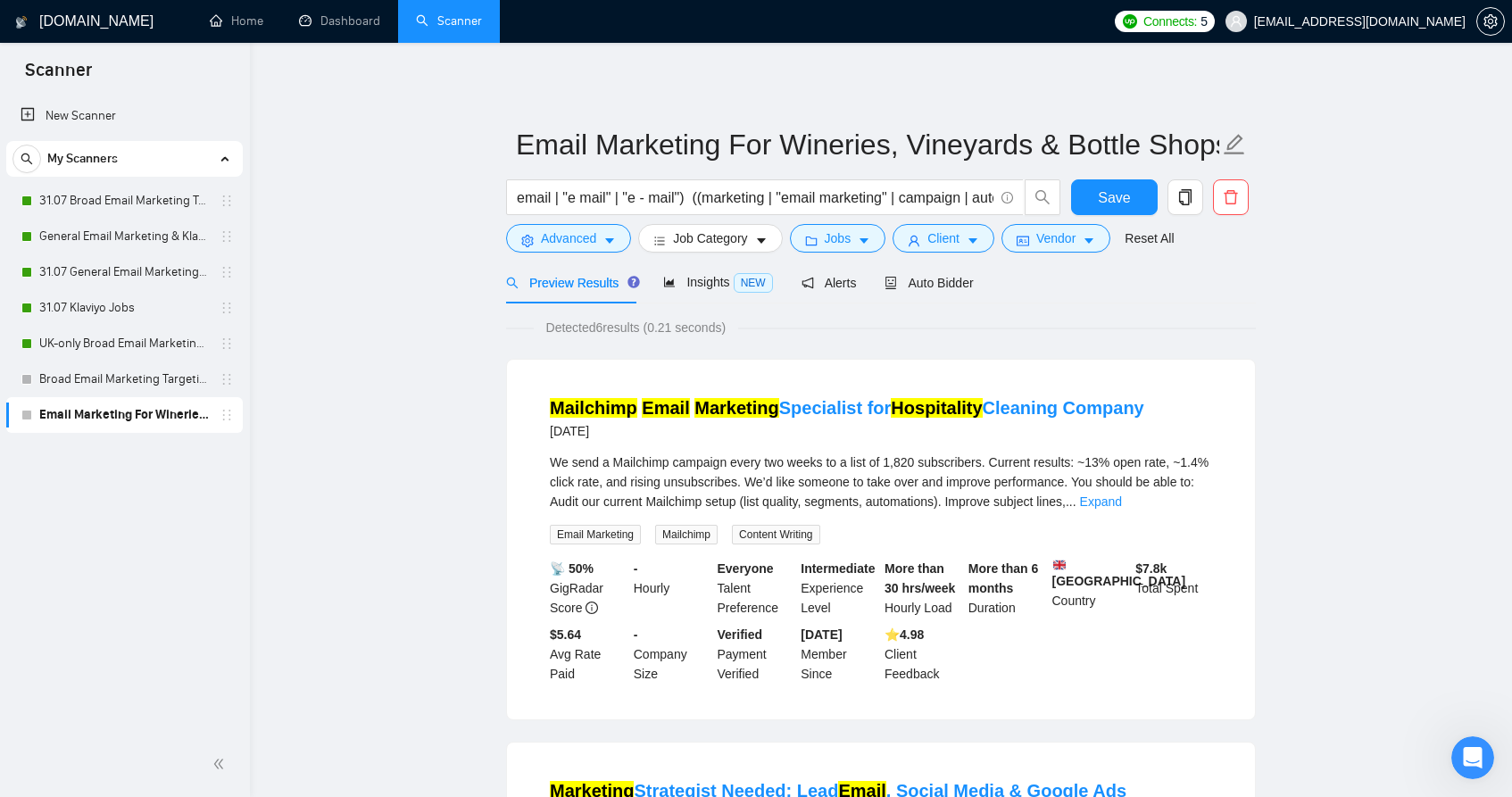
drag, startPoint x: 167, startPoint y: 206, endPoint x: 1079, endPoint y: 271, distance: 914.3
click at [167, 206] on link "31.07 Broad Email Marketing Targeting (New)" at bounding box center [124, 201] width 170 height 36
click at [1098, 205] on button "Save" at bounding box center [1114, 197] width 87 height 36
click at [561, 232] on span "Advanced" at bounding box center [568, 239] width 55 height 20
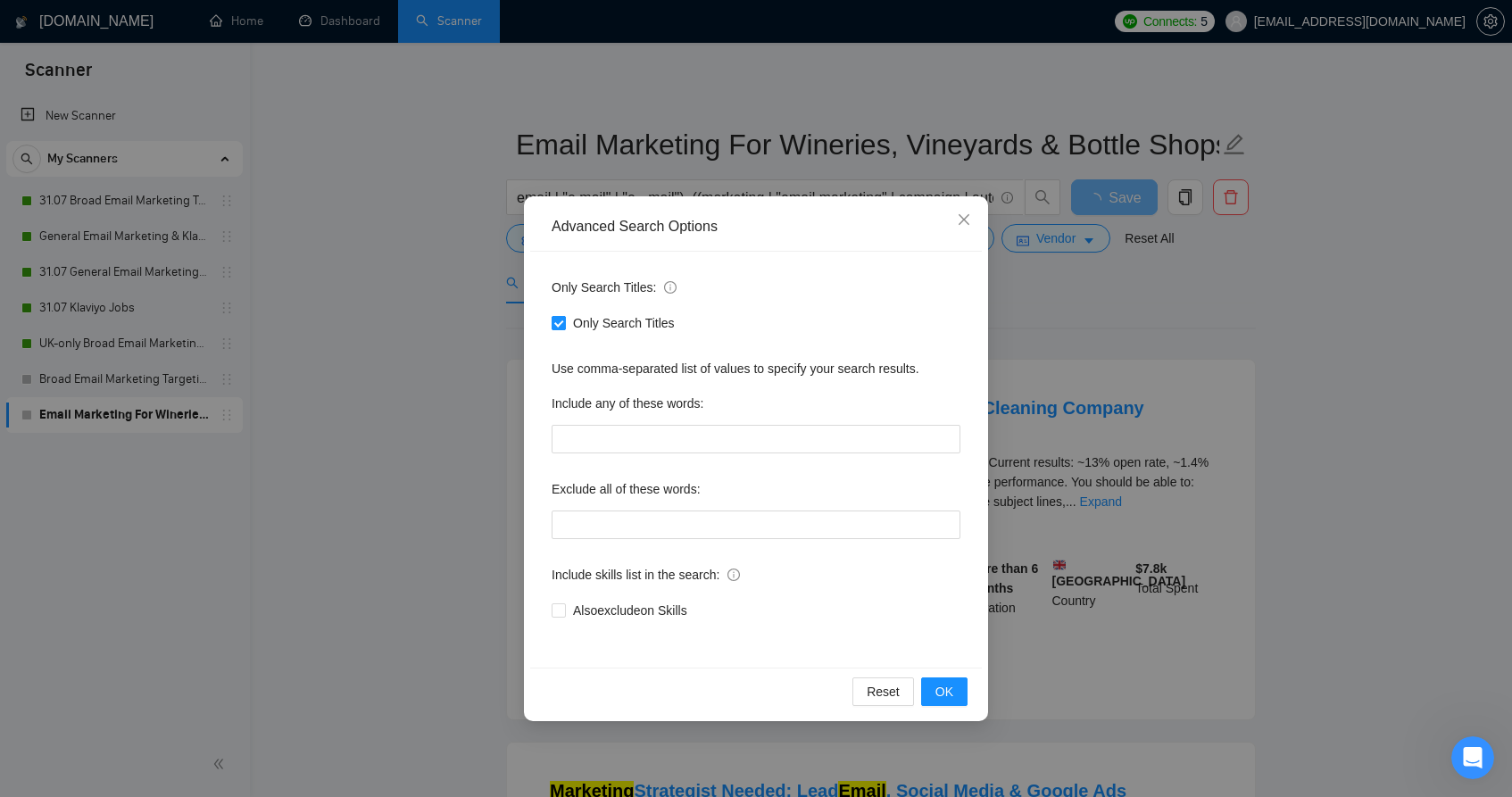
click at [552, 331] on label "Only Search Titles" at bounding box center [617, 323] width 130 height 20
click at [552, 329] on input "Only Search Titles" at bounding box center [558, 323] width 13 height 13
checkbox input "false"
click at [941, 692] on span "OK" at bounding box center [945, 692] width 18 height 20
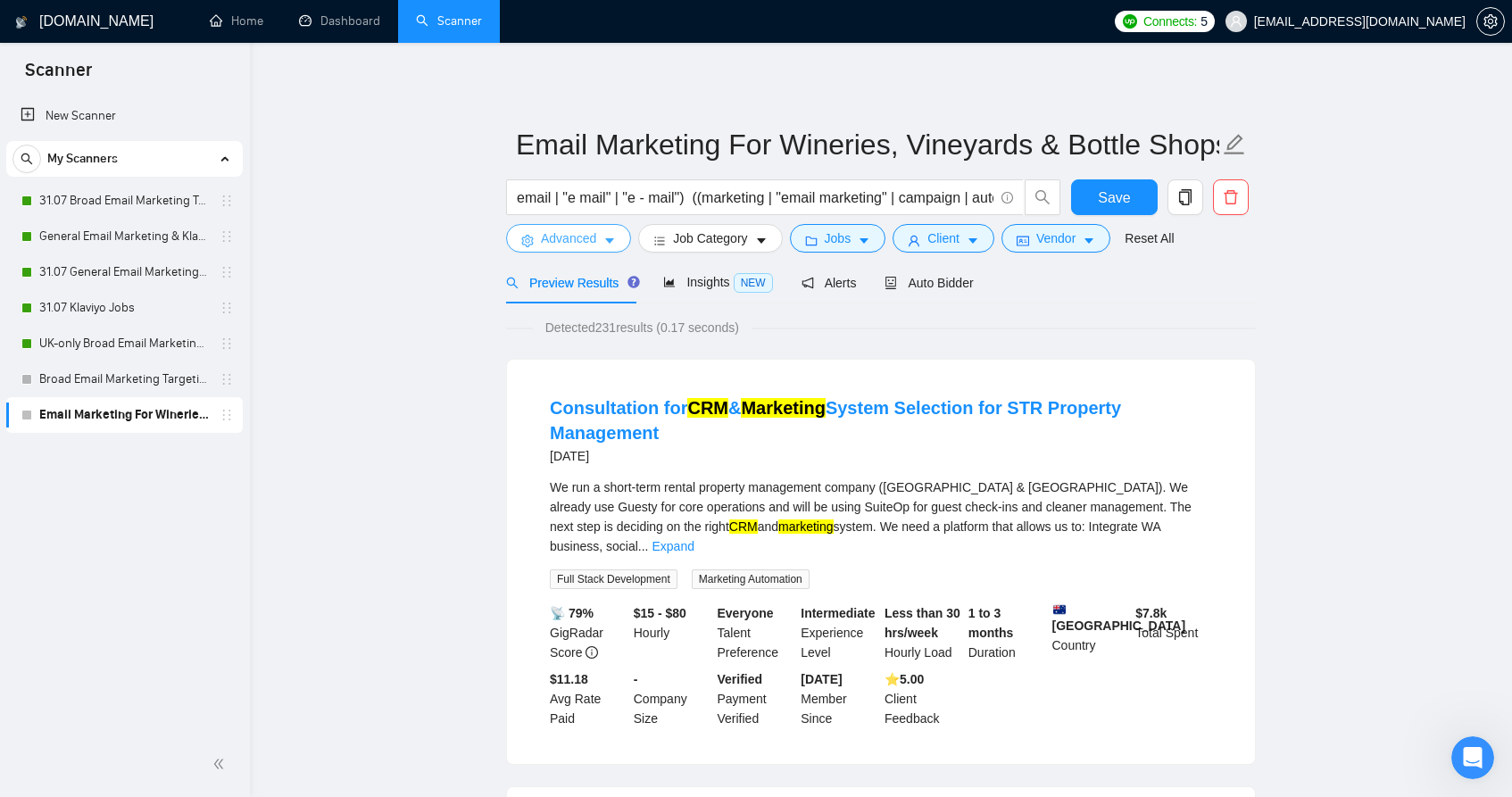
click at [599, 240] on button "Advanced" at bounding box center [568, 239] width 125 height 29
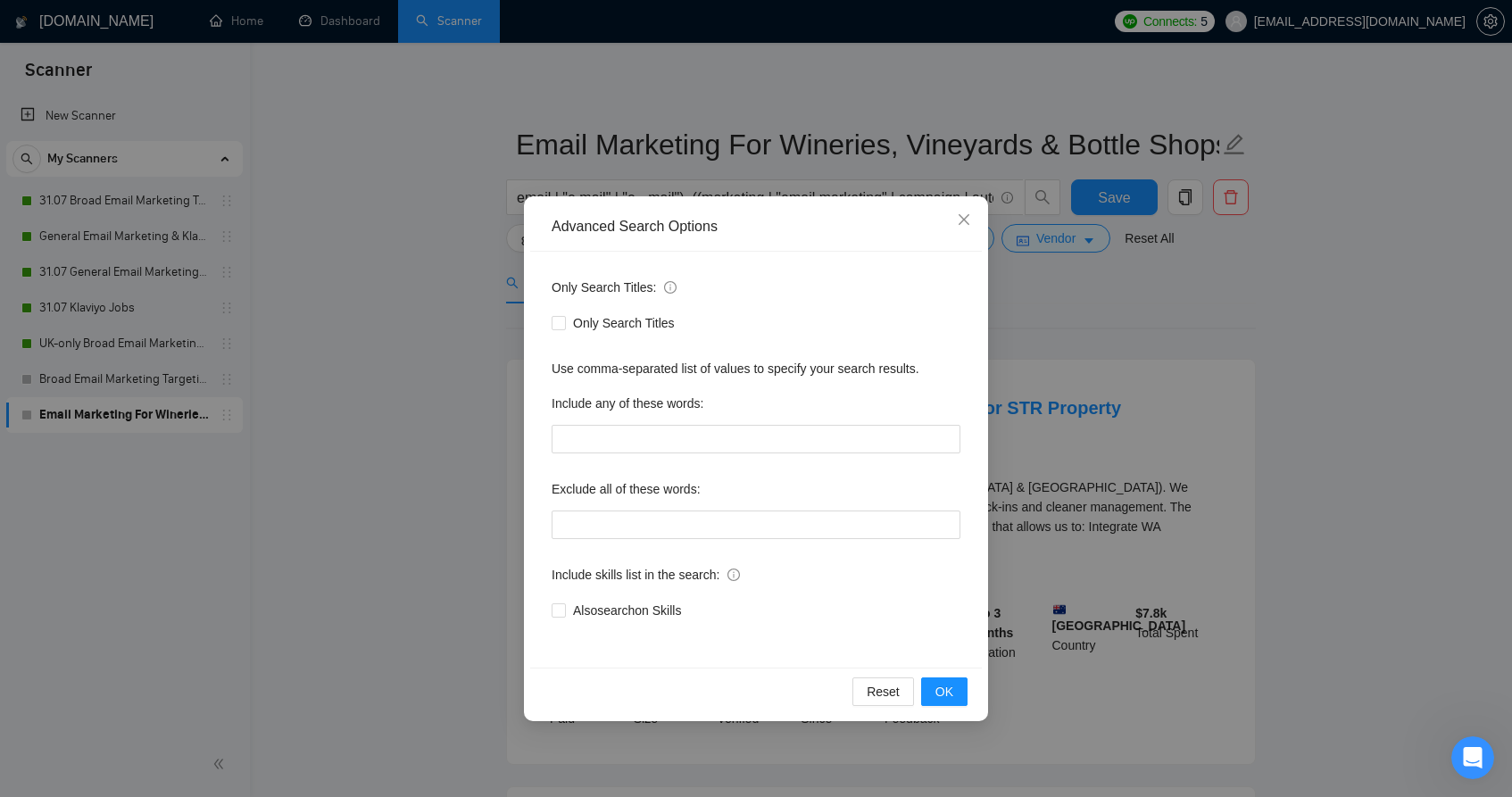
click at [1291, 385] on div "Advanced Search Options Only Search Titles: Only Search Titles Use comma-separa…" at bounding box center [756, 398] width 1512 height 797
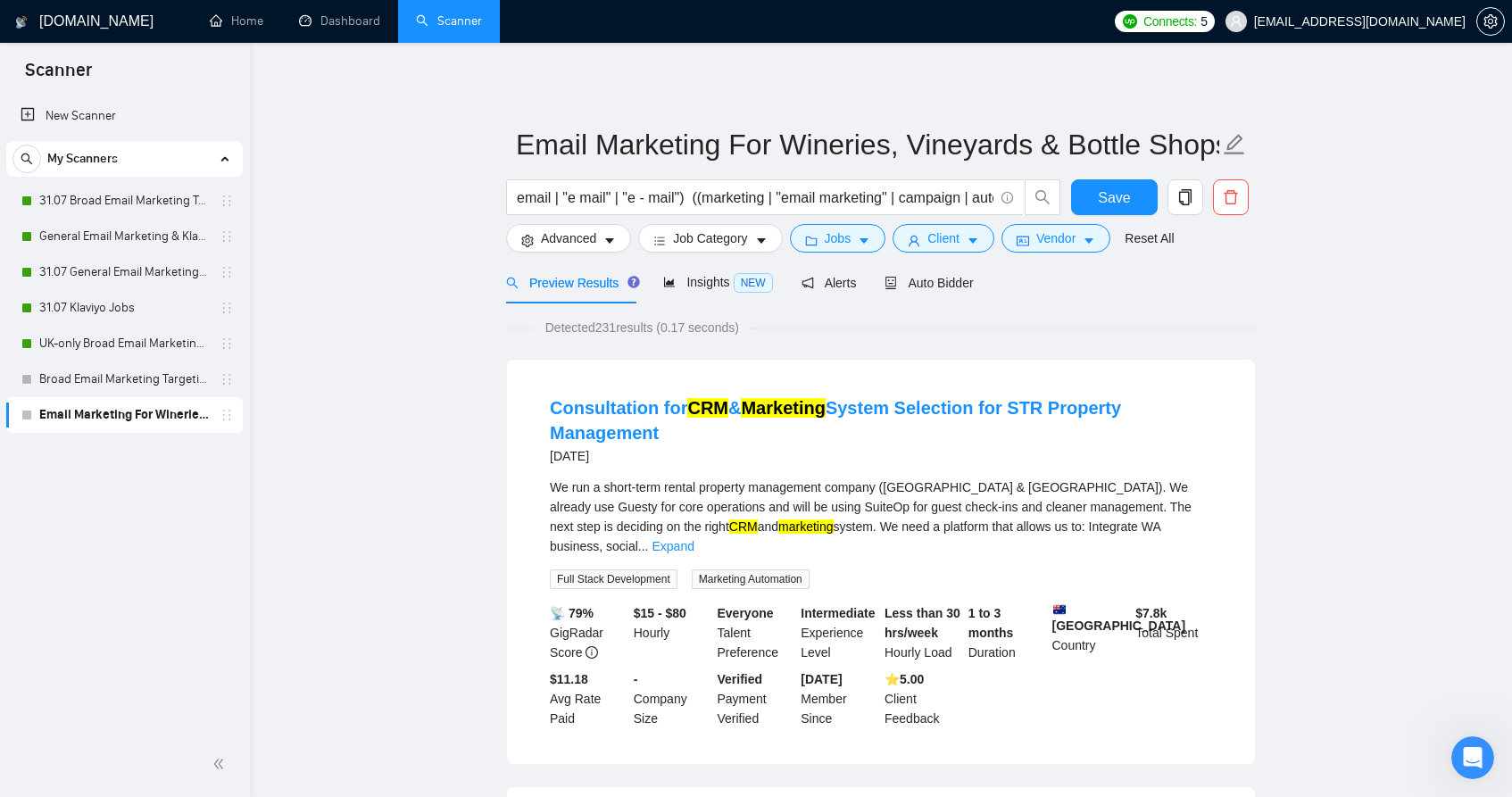
click at [103, 197] on link "31.07 Broad Email Marketing Targeting (New)" at bounding box center [124, 201] width 170 height 36
